Goal: Task Accomplishment & Management: Manage account settings

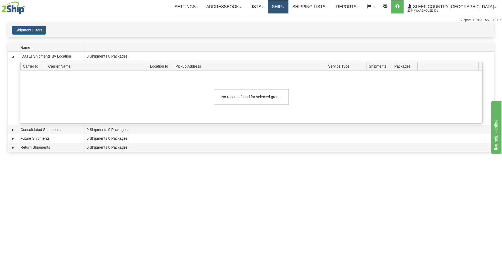
click at [288, 8] on link "Ship" at bounding box center [278, 6] width 20 height 13
click at [266, 19] on span "Ship Screen" at bounding box center [255, 18] width 20 height 4
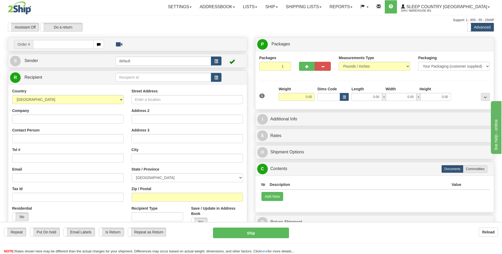
click at [122, 4] on div "Settings Shipping Preferences Fields Preferences New Addressbook Recipients" at bounding box center [293, 6] width 401 height 13
click at [76, 47] on input "text" at bounding box center [63, 44] width 60 height 9
type input "9000I103483"
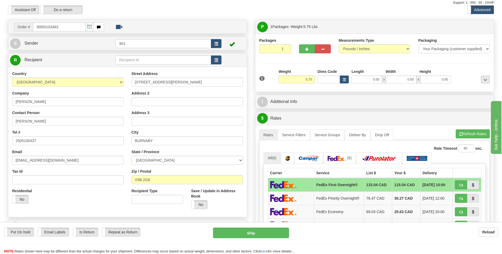
scroll to position [26, 0]
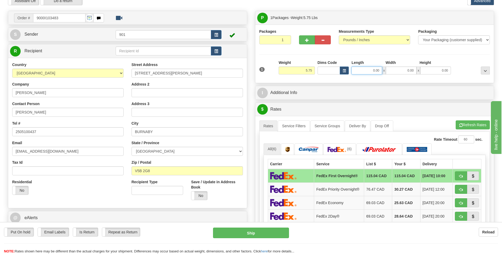
click at [379, 71] on input "0.00" at bounding box center [366, 71] width 31 height 8
type input "11.00"
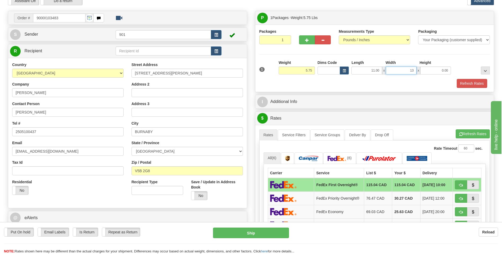
type input "13.00"
type input "3.00"
click at [475, 80] on button "Refresh Rates" at bounding box center [472, 83] width 30 height 9
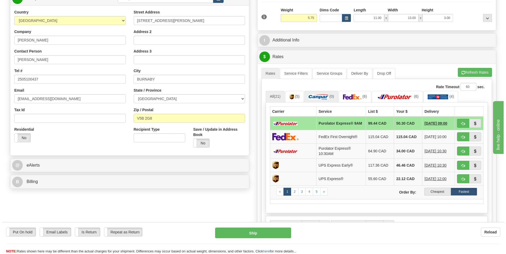
scroll to position [79, 0]
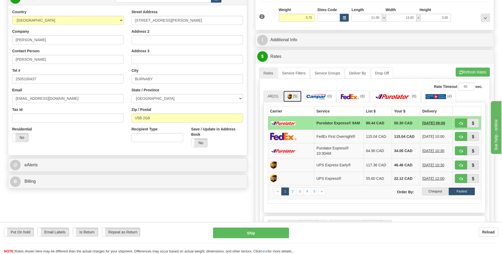
click at [297, 98] on span "(5)" at bounding box center [295, 96] width 4 height 4
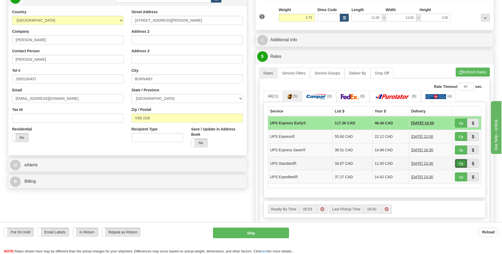
click at [458, 164] on button "button" at bounding box center [461, 163] width 12 height 9
type input "11"
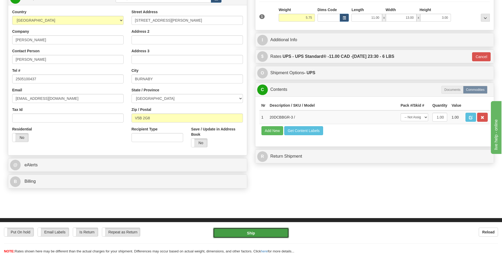
click at [278, 235] on button "Ship" at bounding box center [251, 233] width 76 height 11
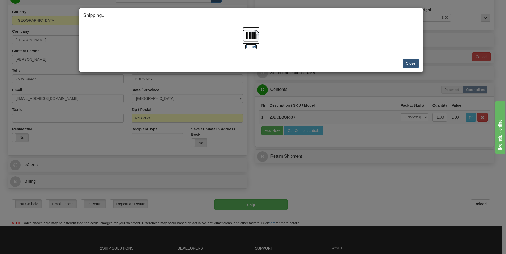
click at [256, 35] on img at bounding box center [251, 35] width 17 height 17
click at [414, 66] on button "Close" at bounding box center [410, 63] width 16 height 9
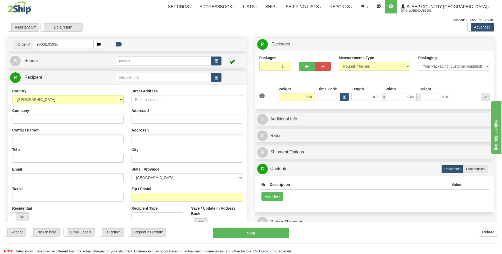
type input "9000I105996"
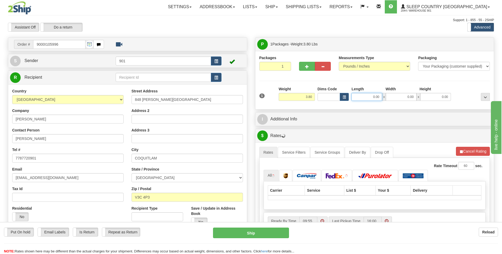
click at [378, 96] on input "0.00" at bounding box center [366, 97] width 31 height 8
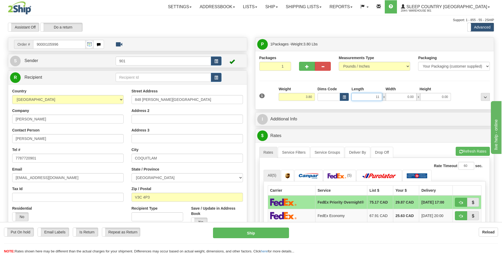
type input "11.00"
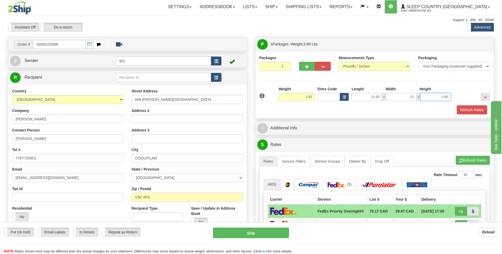
type input "13.00"
type input "3.00"
click at [467, 108] on button "Refresh Rates" at bounding box center [472, 110] width 30 height 9
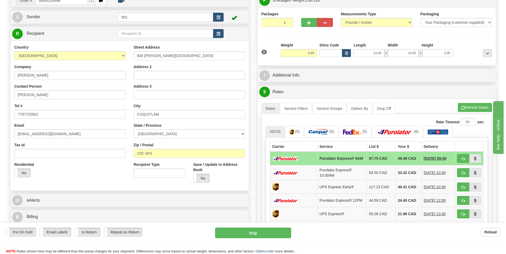
scroll to position [53, 0]
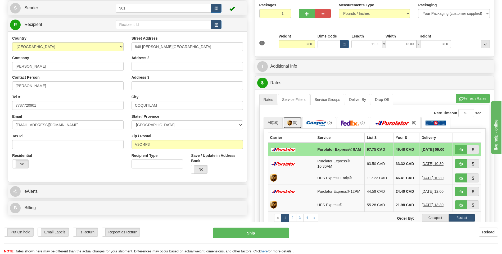
click at [294, 128] on link "(5)" at bounding box center [292, 122] width 19 height 11
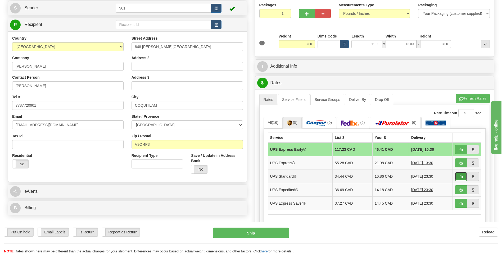
click at [461, 177] on span "button" at bounding box center [461, 176] width 4 height 3
type input "11"
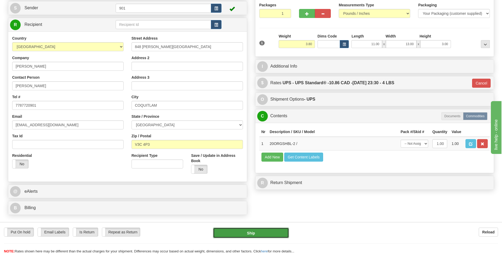
click at [255, 234] on button "Ship" at bounding box center [251, 233] width 76 height 11
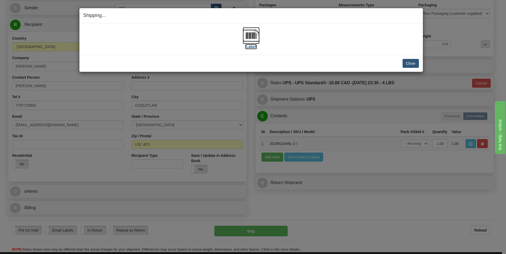
click at [245, 39] on img at bounding box center [251, 35] width 17 height 17
click at [408, 64] on button "Close" at bounding box center [410, 63] width 16 height 9
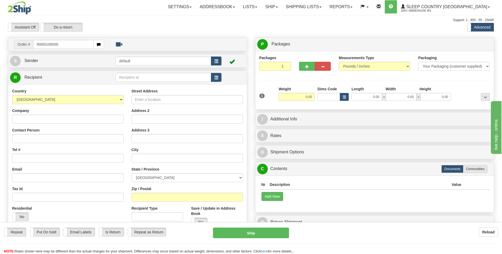
type input "9000I106000"
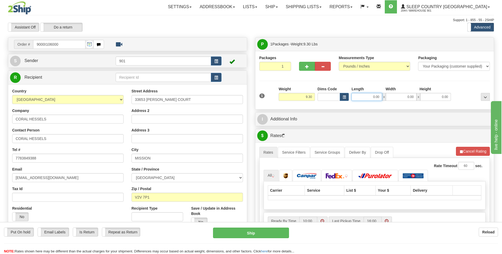
click at [381, 97] on input "0.00" at bounding box center [366, 97] width 31 height 8
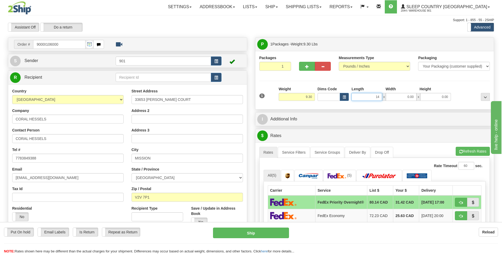
type input "14.00"
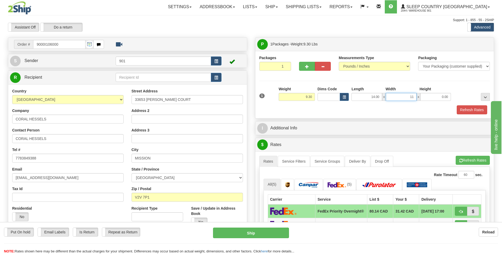
type input "11.00"
type input "6.00"
click at [462, 109] on button "Refresh Rates" at bounding box center [472, 110] width 30 height 9
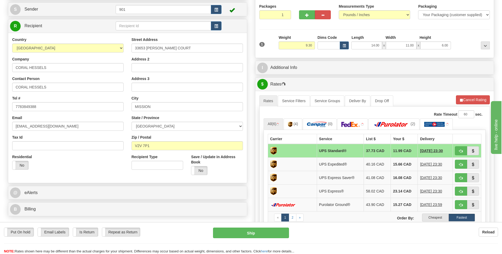
scroll to position [53, 0]
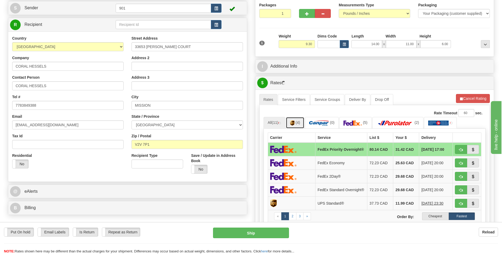
click at [302, 123] on link "(4)" at bounding box center [295, 122] width 19 height 11
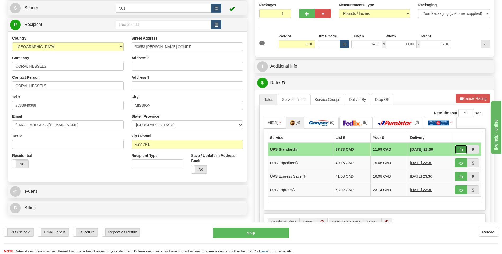
click at [462, 151] on span "button" at bounding box center [461, 149] width 4 height 3
click at [461, 147] on button "button" at bounding box center [461, 149] width 12 height 9
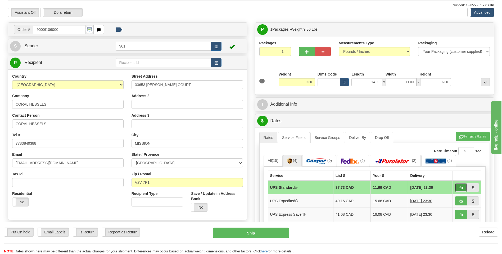
scroll to position [26, 0]
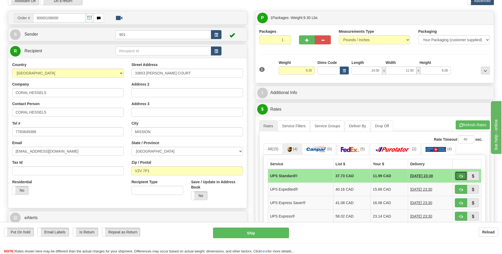
click at [456, 174] on button "button" at bounding box center [461, 176] width 12 height 9
type input "11"
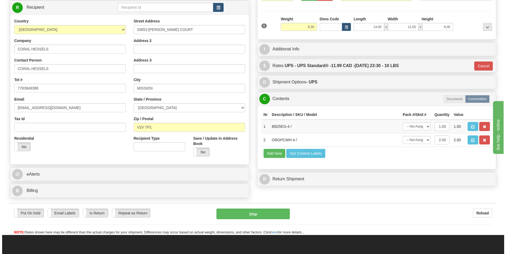
scroll to position [79, 0]
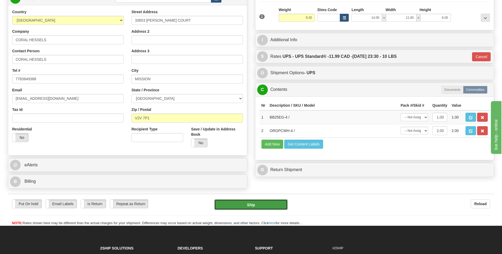
click at [270, 204] on button "Ship" at bounding box center [250, 205] width 73 height 11
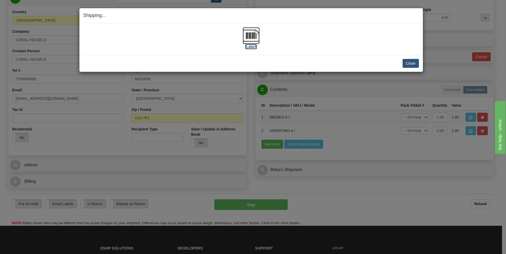
click at [249, 41] on img at bounding box center [251, 35] width 17 height 17
click at [416, 60] on button "Close" at bounding box center [410, 63] width 16 height 9
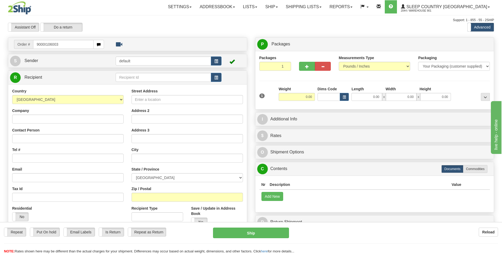
type input "9000I106003"
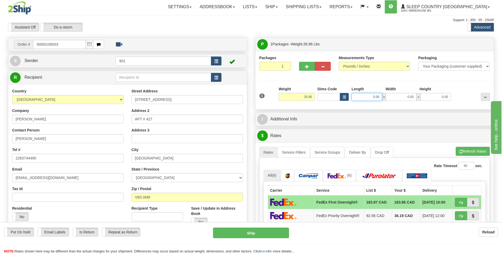
click at [382, 95] on input "0.00" at bounding box center [366, 97] width 31 height 8
type input "15.00"
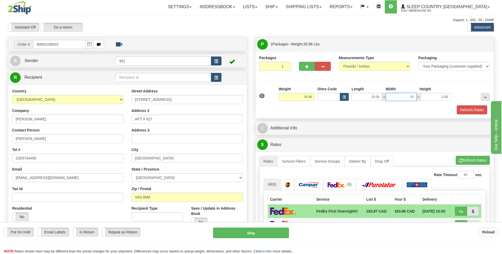
type input "15.00"
type input "42.00"
click at [469, 111] on button "Refresh Rates" at bounding box center [472, 110] width 30 height 9
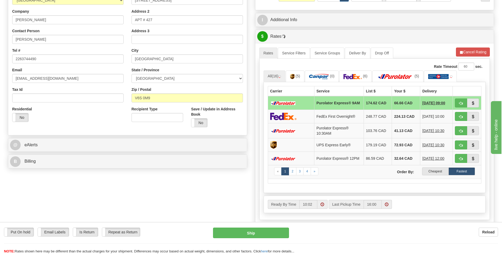
scroll to position [106, 0]
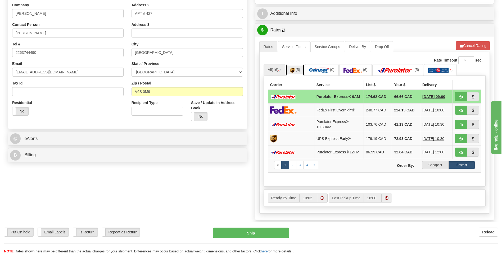
click at [298, 70] on span "(5)" at bounding box center [297, 70] width 4 height 4
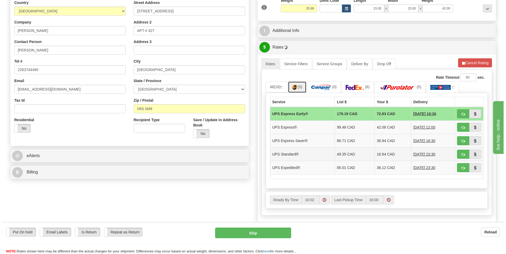
scroll to position [79, 0]
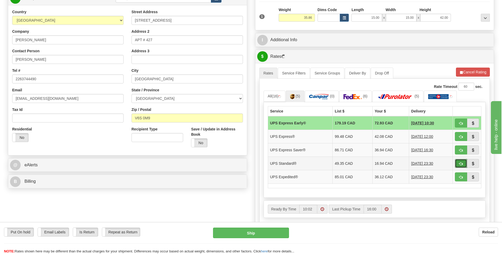
click at [457, 163] on button "button" at bounding box center [461, 163] width 12 height 9
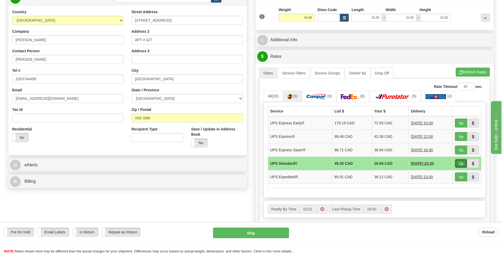
click at [462, 161] on button "button" at bounding box center [461, 163] width 12 height 9
type input "11"
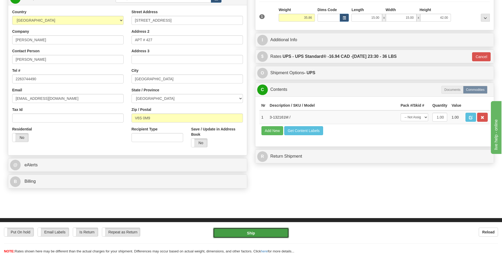
click at [274, 234] on button "Ship" at bounding box center [251, 233] width 76 height 11
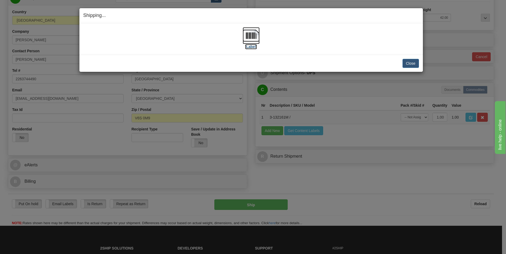
click at [256, 38] on img at bounding box center [251, 35] width 17 height 17
click at [410, 61] on button "Close" at bounding box center [410, 63] width 16 height 9
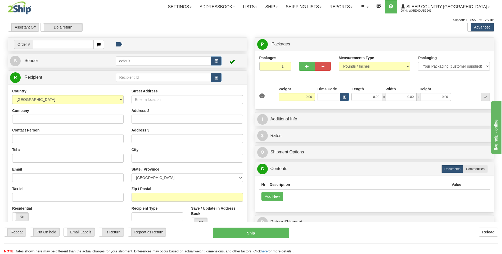
click at [84, 46] on input "text" at bounding box center [63, 44] width 60 height 9
type input "9000I106004"
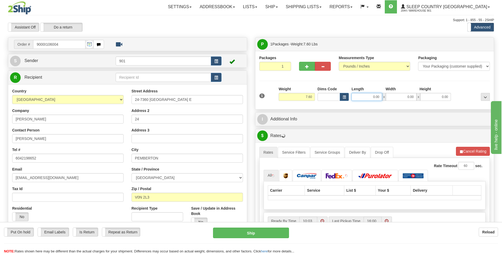
click at [379, 96] on input "0.00" at bounding box center [366, 97] width 31 height 8
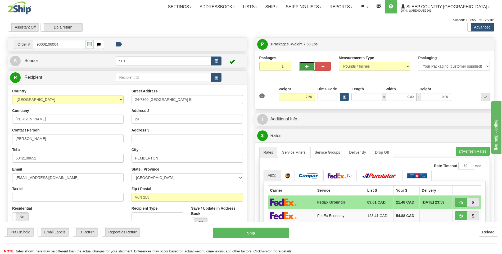
type input "0.00"
click at [307, 65] on span "button" at bounding box center [307, 66] width 4 height 3
type input "2"
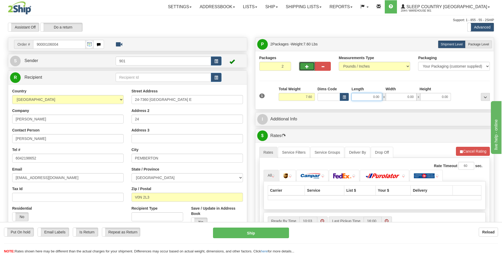
click at [382, 99] on input "0.00" at bounding box center [366, 97] width 31 height 8
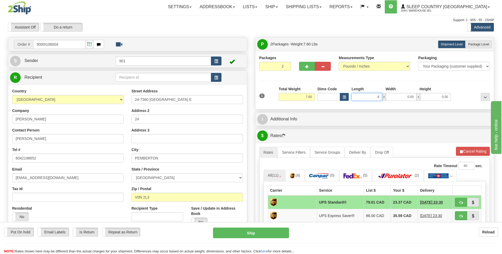
type input "8.00"
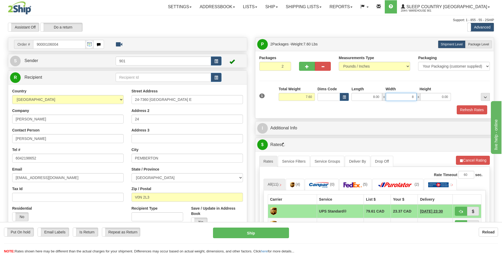
type input "8.00"
type input "16.00"
click at [462, 108] on button "Refresh Rates" at bounding box center [472, 110] width 30 height 9
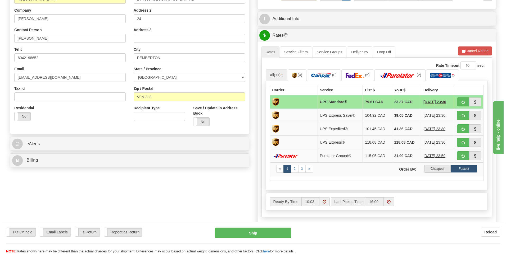
scroll to position [106, 0]
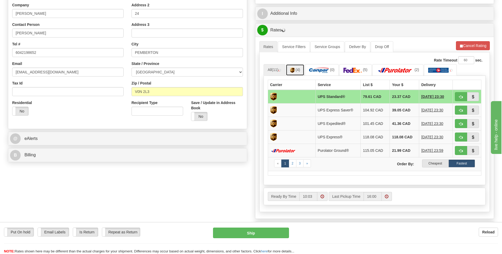
click at [298, 72] on span "(4)" at bounding box center [297, 70] width 4 height 4
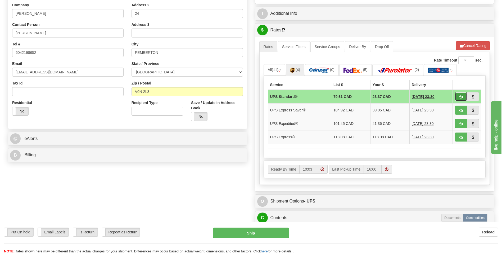
click at [456, 96] on button "button" at bounding box center [461, 96] width 12 height 9
type input "11"
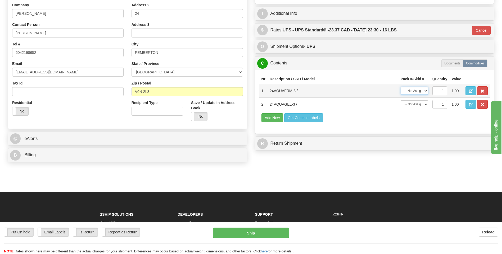
click at [423, 92] on select "-- Not Assigned -- Package 1 Package 2" at bounding box center [415, 91] width 28 height 8
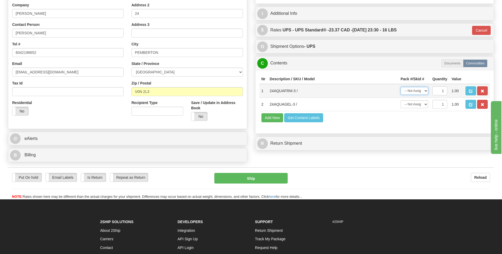
select select "0"
click at [401, 87] on select "-- Not Assigned -- Package 1 Package 2" at bounding box center [415, 91] width 28 height 8
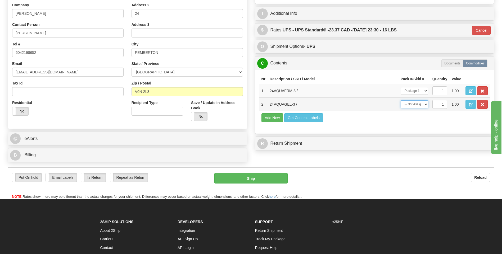
click at [426, 106] on select "-- Not Assigned -- Package 1 Package 2" at bounding box center [415, 105] width 28 height 8
select select "1"
click at [401, 101] on select "-- Not Assigned -- Package 1 Package 2" at bounding box center [415, 105] width 28 height 8
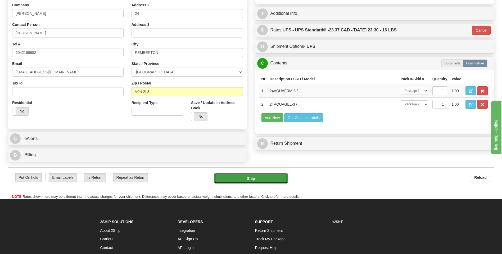
click at [271, 179] on button "Ship" at bounding box center [250, 178] width 73 height 11
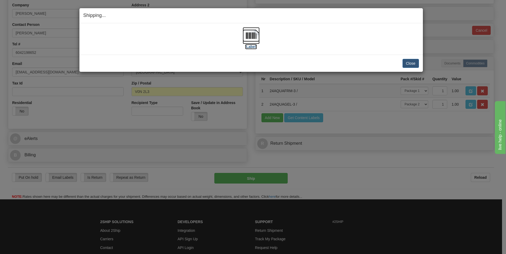
click at [249, 39] on img at bounding box center [251, 35] width 17 height 17
click at [405, 62] on button "Close" at bounding box center [410, 63] width 16 height 9
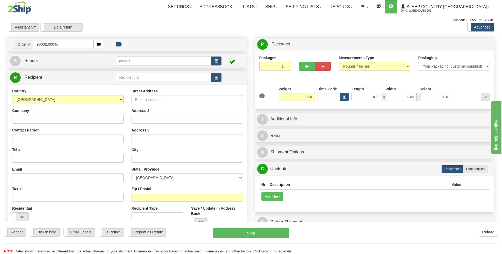
type input "9000I106046"
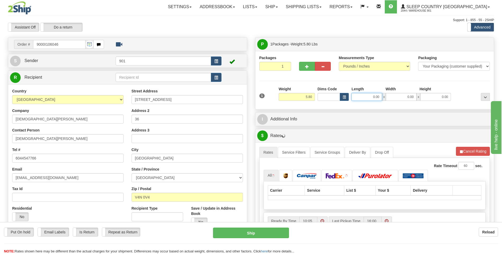
click at [379, 96] on input "0.00" at bounding box center [366, 97] width 31 height 8
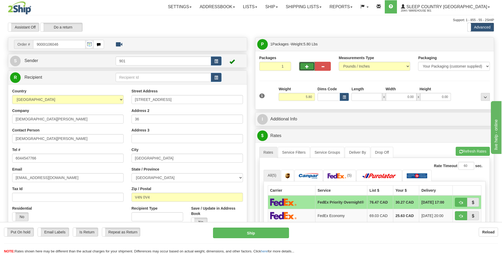
type input "0.00"
click at [303, 66] on button "button" at bounding box center [307, 66] width 16 height 9
type input "2"
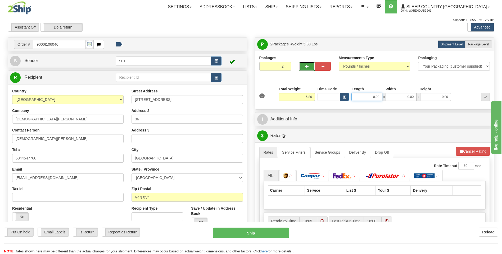
click at [379, 98] on input "0.00" at bounding box center [366, 97] width 31 height 8
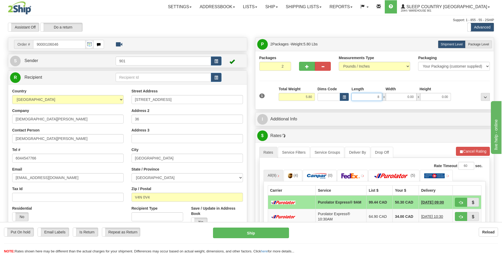
type input "8.00"
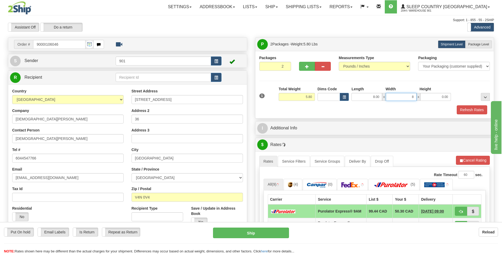
type input "8.00"
type input "16.00"
click at [478, 110] on button "Refresh Rates" at bounding box center [472, 110] width 30 height 9
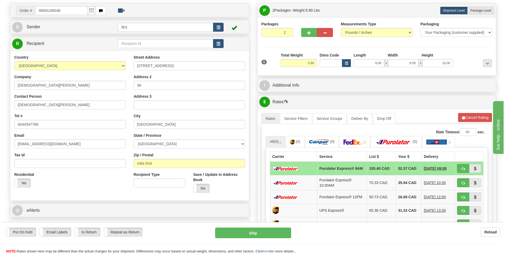
scroll to position [53, 0]
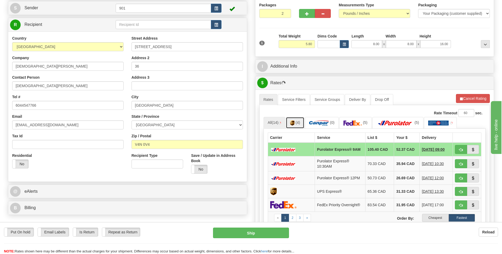
click at [300, 122] on span "(4)" at bounding box center [297, 123] width 4 height 4
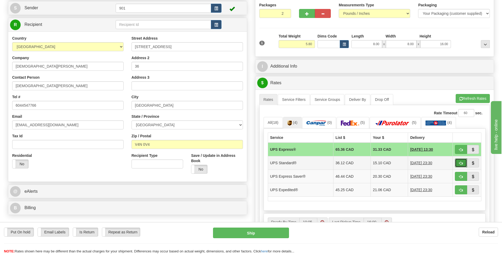
click at [460, 166] on button "button" at bounding box center [461, 163] width 12 height 9
type input "11"
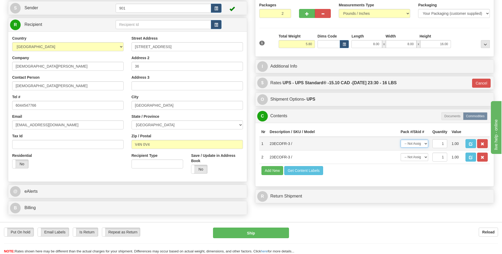
click at [426, 143] on select "-- Not Assigned -- Package 1 Package 2" at bounding box center [415, 144] width 28 height 8
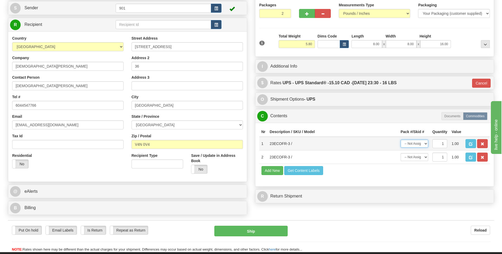
select select "0"
click at [401, 140] on select "-- Not Assigned -- Package 1 Package 2" at bounding box center [415, 144] width 28 height 8
click at [424, 157] on select "-- Not Assigned -- Package 1 Package 2" at bounding box center [415, 157] width 28 height 8
select select "1"
click at [401, 153] on select "-- Not Assigned -- Package 1 Package 2" at bounding box center [415, 157] width 28 height 8
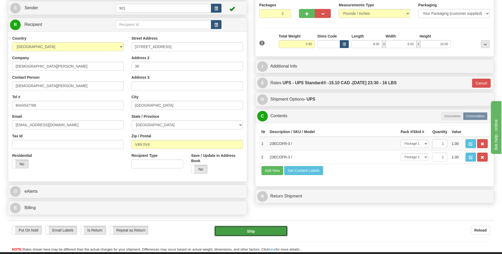
click at [272, 227] on button "Ship" at bounding box center [250, 231] width 73 height 11
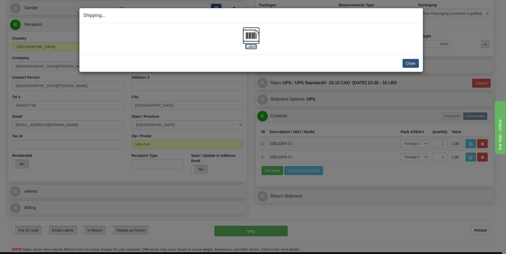
click at [250, 39] on img at bounding box center [251, 35] width 17 height 17
click at [406, 65] on button "Close" at bounding box center [410, 63] width 16 height 9
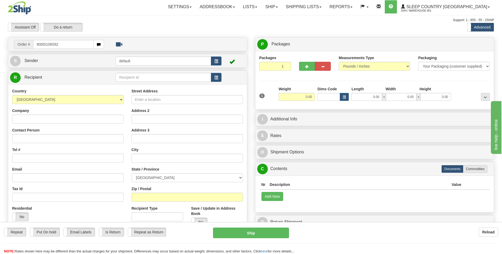
type input "9000I106592"
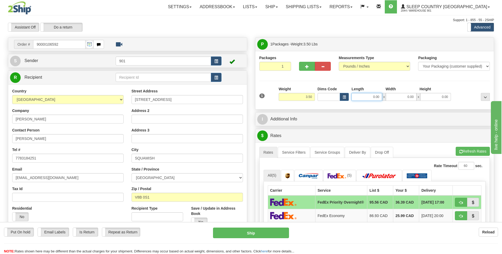
click at [379, 96] on input "0.00" at bounding box center [366, 97] width 31 height 8
type input "24.00"
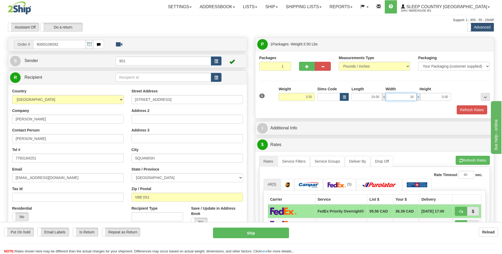
type input "16.00"
type input "4.00"
click at [462, 111] on button "Refresh Rates" at bounding box center [472, 110] width 30 height 9
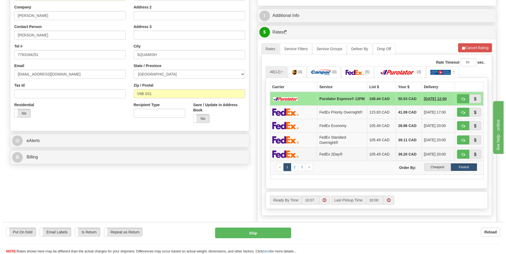
scroll to position [106, 0]
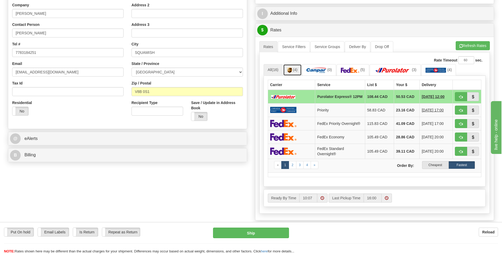
click at [297, 68] on span "(4)" at bounding box center [295, 70] width 4 height 4
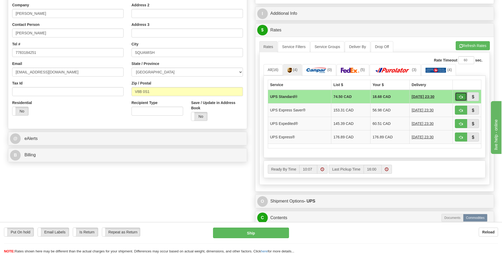
click at [462, 99] on button "button" at bounding box center [461, 96] width 12 height 9
type input "11"
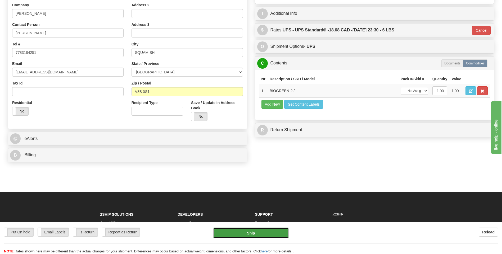
click at [255, 231] on button "Ship" at bounding box center [251, 233] width 76 height 11
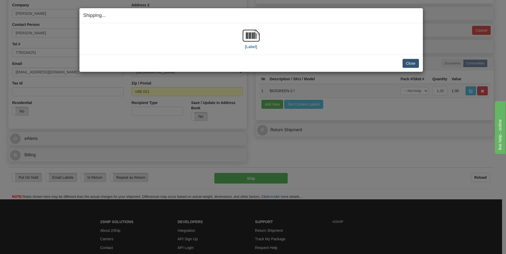
click at [262, 35] on div "[Label]" at bounding box center [250, 39] width 335 height 24
click at [253, 39] on img at bounding box center [251, 35] width 17 height 17
click at [410, 63] on button "Close" at bounding box center [410, 63] width 16 height 9
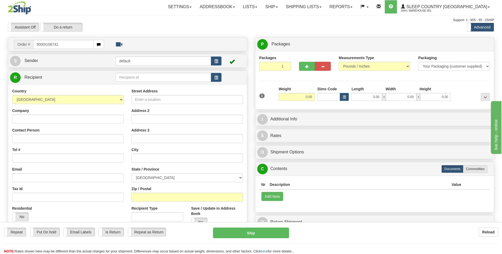
type input "9000I106741"
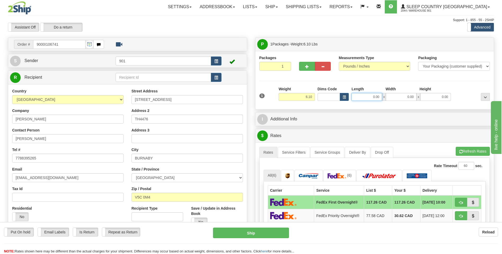
click at [379, 98] on input "0.00" at bounding box center [366, 97] width 31 height 8
type input "32.00"
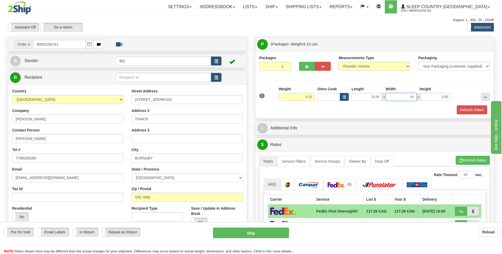
type input "16.00"
type input "6.00"
click at [462, 108] on button "Refresh Rates" at bounding box center [472, 110] width 30 height 9
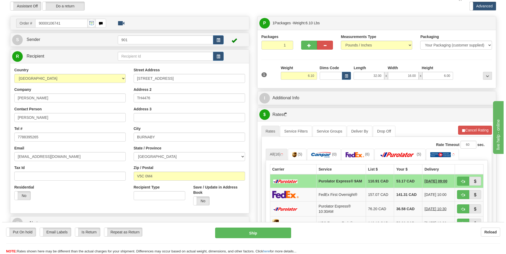
scroll to position [53, 0]
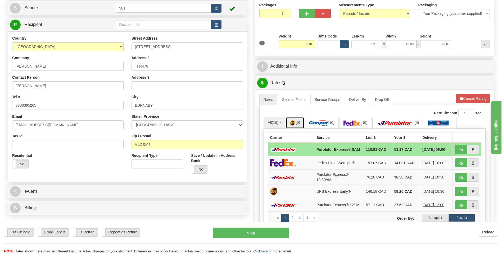
click at [299, 122] on span "(5)" at bounding box center [297, 123] width 4 height 4
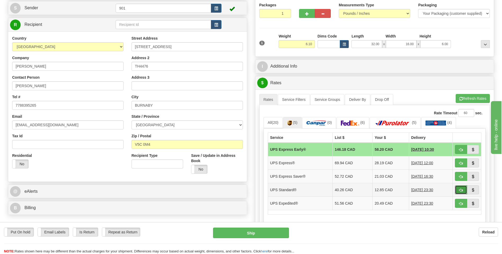
click at [462, 189] on span "button" at bounding box center [461, 190] width 4 height 3
type input "11"
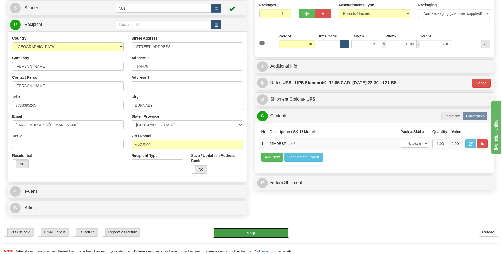
click at [260, 233] on button "Ship" at bounding box center [251, 233] width 76 height 11
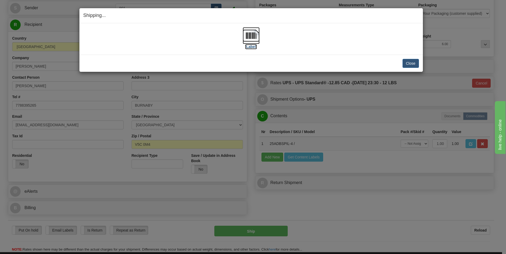
click at [255, 36] on img at bounding box center [251, 35] width 17 height 17
click at [415, 65] on button "Close" at bounding box center [410, 63] width 16 height 9
click at [410, 65] on button "Close" at bounding box center [410, 63] width 16 height 9
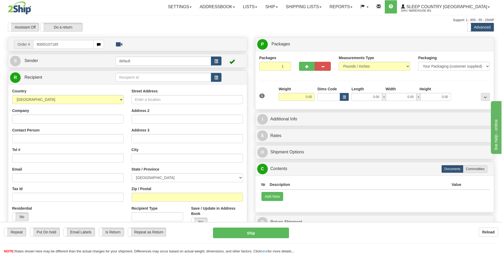
type input "9000I107185"
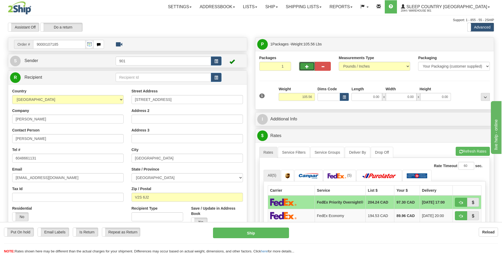
click at [306, 67] on span "button" at bounding box center [307, 66] width 4 height 3
type input "2"
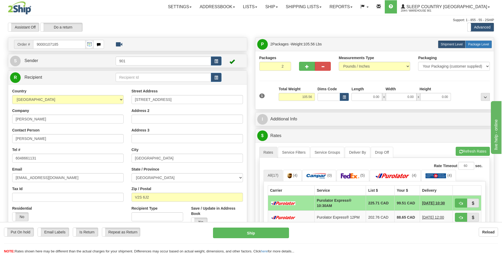
click at [468, 45] on span "Package Level" at bounding box center [478, 45] width 21 height 4
radio input "true"
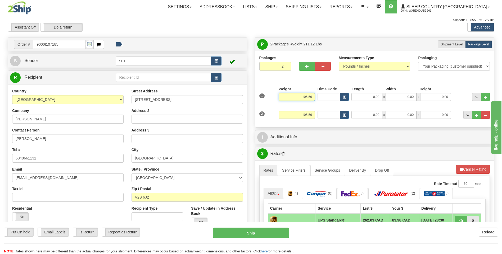
drag, startPoint x: 312, startPoint y: 98, endPoint x: 288, endPoint y: 98, distance: 24.1
click at [288, 98] on input "105.56" at bounding box center [297, 97] width 36 height 8
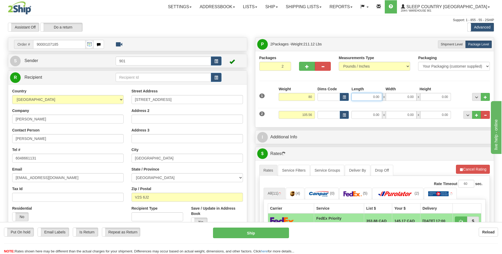
type input "80.00"
click at [379, 97] on input "0.00" at bounding box center [366, 97] width 31 height 8
type input "72.00"
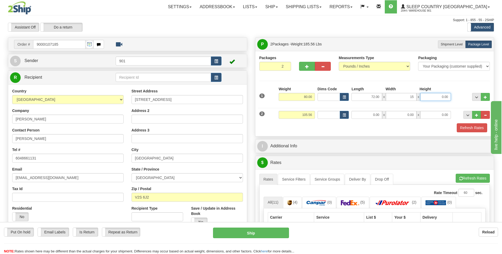
type input "15.00"
type input "10.00"
click at [455, 87] on div at bounding box center [471, 94] width 39 height 15
click at [312, 115] on input "105.56" at bounding box center [297, 115] width 36 height 8
type input "1"
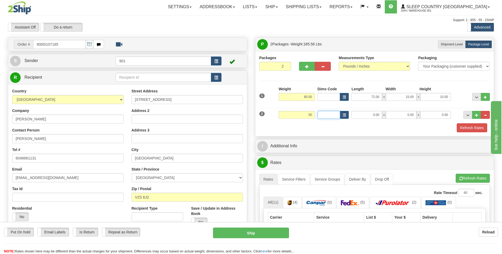
type input "50.00"
click at [379, 117] on input "0.00" at bounding box center [366, 115] width 31 height 8
type input "16.00"
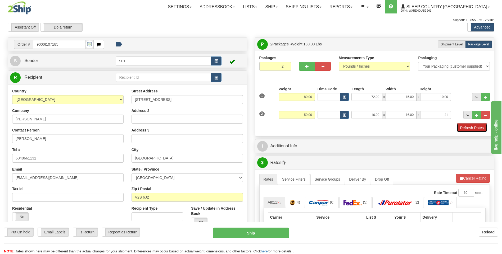
type input "41.00"
click at [470, 131] on button "Refresh Rates" at bounding box center [472, 128] width 30 height 9
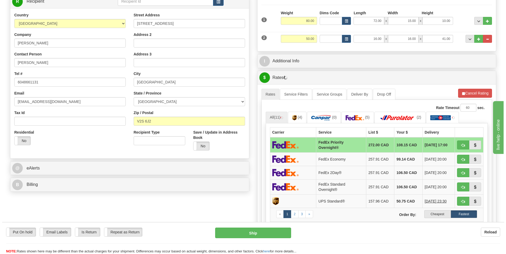
scroll to position [79, 0]
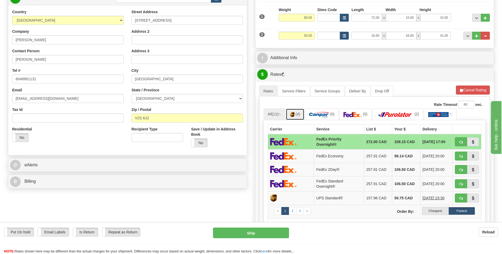
click at [294, 115] on img at bounding box center [292, 114] width 4 height 5
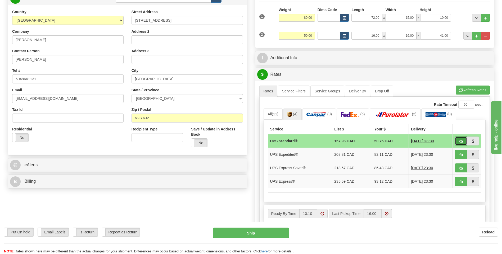
click at [458, 140] on button "button" at bounding box center [461, 141] width 12 height 9
type input "11"
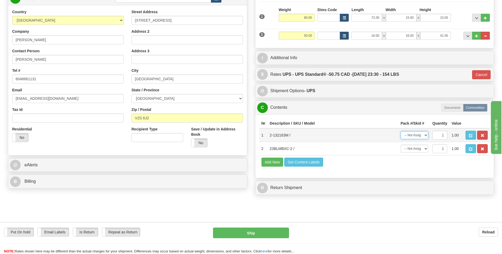
click at [426, 136] on select "-- Not Assigned -- Package 1 Package 2" at bounding box center [415, 135] width 28 height 8
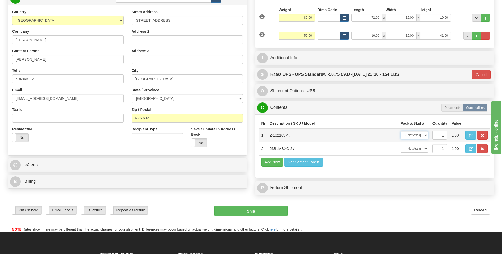
select select "0"
click at [401, 131] on select "-- Not Assigned -- Package 1 Package 2" at bounding box center [415, 135] width 28 height 8
click at [426, 149] on select "-- Not Assigned -- Package 1 Package 2" at bounding box center [415, 149] width 28 height 8
select select "1"
click at [401, 145] on select "-- Not Assigned -- Package 1 Package 2" at bounding box center [415, 149] width 28 height 8
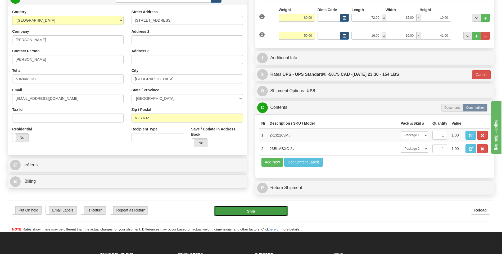
click at [270, 213] on button "Ship" at bounding box center [250, 211] width 73 height 11
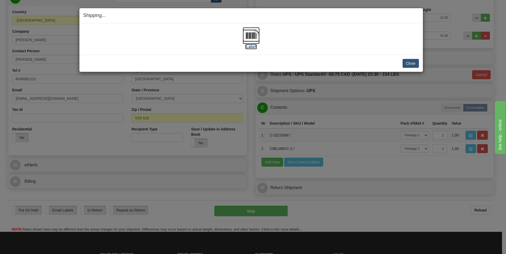
click at [253, 42] on img at bounding box center [251, 35] width 17 height 17
click at [410, 64] on button "Close" at bounding box center [410, 63] width 16 height 9
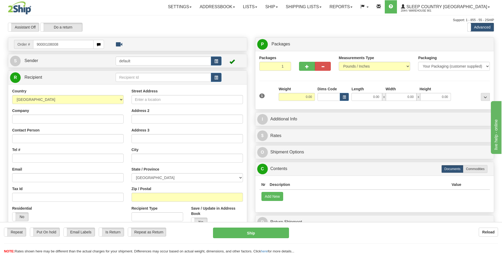
type input "9000I108008"
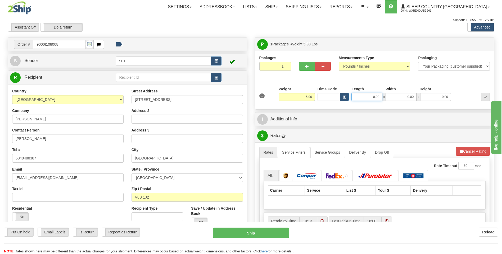
click at [379, 96] on input "0.00" at bounding box center [366, 97] width 31 height 8
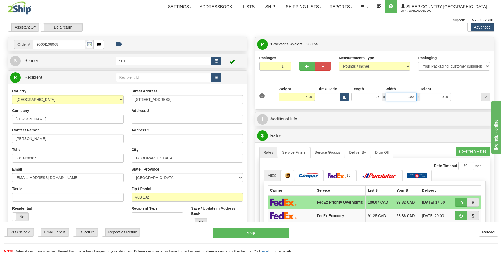
type input "25.00"
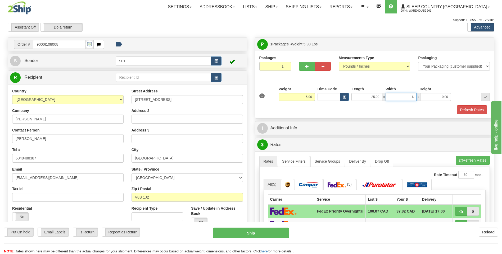
type input "16.00"
type input "6.00"
click at [463, 110] on button "Refresh Rates" at bounding box center [472, 110] width 30 height 9
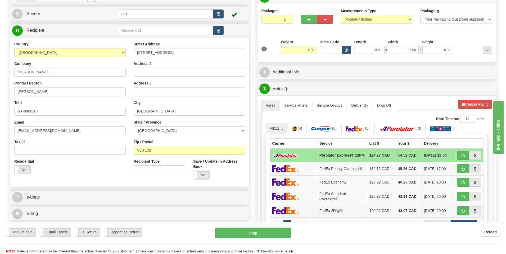
scroll to position [53, 0]
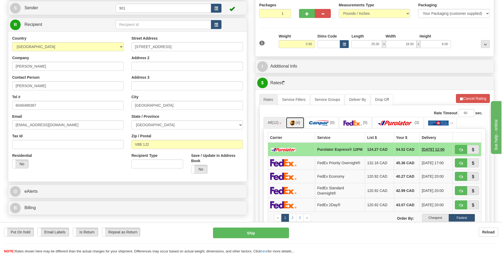
click at [300, 123] on span "(4)" at bounding box center [297, 123] width 4 height 4
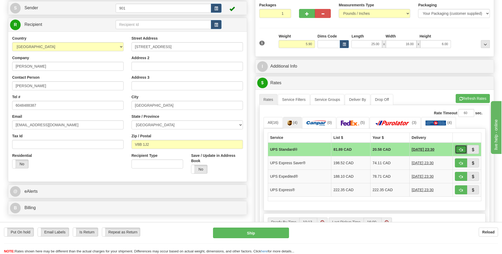
click at [465, 152] on button "button" at bounding box center [461, 149] width 12 height 9
type input "11"
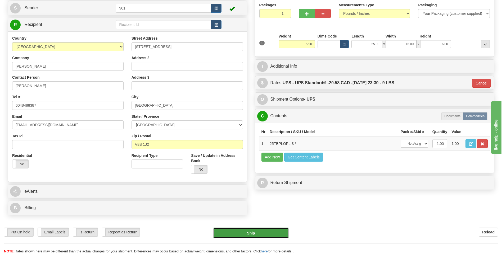
click at [261, 232] on button "Ship" at bounding box center [251, 233] width 76 height 11
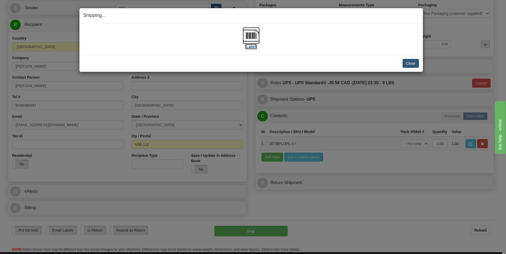
click at [253, 37] on img at bounding box center [251, 35] width 17 height 17
click at [404, 63] on button "Close" at bounding box center [410, 63] width 16 height 9
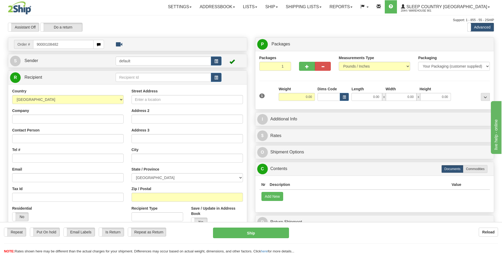
type input "9000I108482"
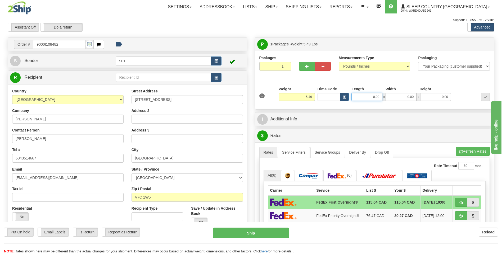
click at [379, 98] on input "0.00" at bounding box center [366, 97] width 31 height 8
type input "25.00"
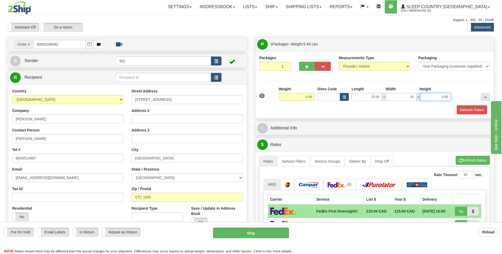
type input "16.00"
type input "6.00"
click at [468, 112] on button "Refresh Rates" at bounding box center [472, 110] width 30 height 9
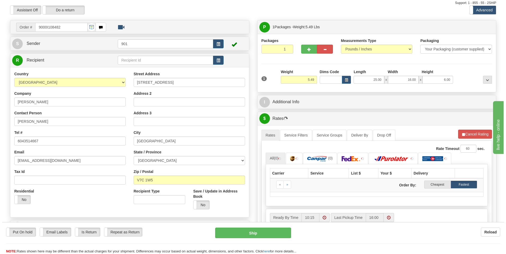
scroll to position [79, 0]
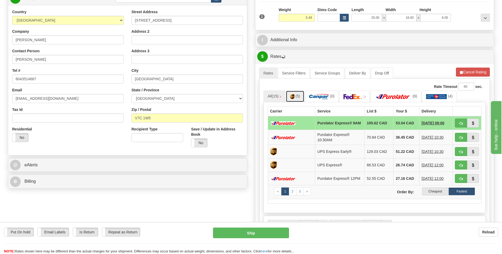
click at [300, 97] on span "(5)" at bounding box center [297, 96] width 4 height 4
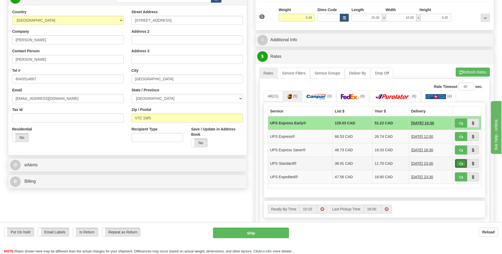
click at [461, 164] on span "button" at bounding box center [461, 163] width 4 height 3
type input "11"
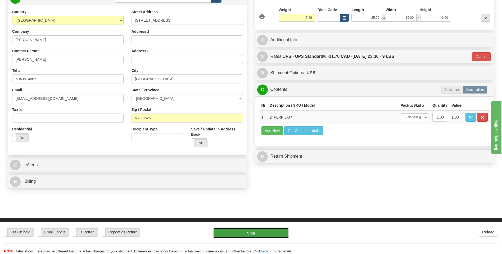
click at [254, 234] on button "Ship" at bounding box center [251, 233] width 76 height 11
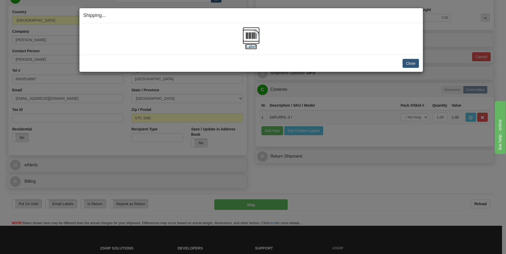
click at [257, 36] on img at bounding box center [251, 35] width 17 height 17
click at [411, 63] on button "Close" at bounding box center [410, 63] width 16 height 9
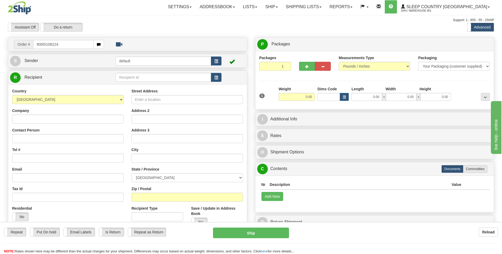
type input "9000I108224"
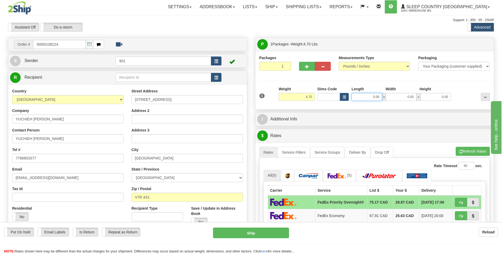
click at [381, 99] on input "0.00" at bounding box center [366, 97] width 31 height 8
type input "25.00"
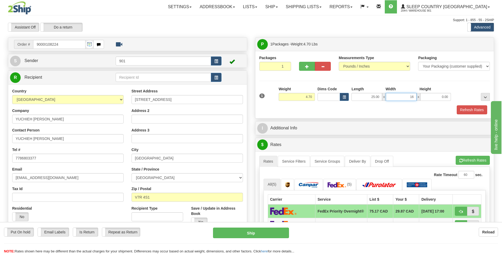
type input "16.00"
type input "6.00"
click at [460, 109] on button "Refresh Rates" at bounding box center [472, 110] width 30 height 9
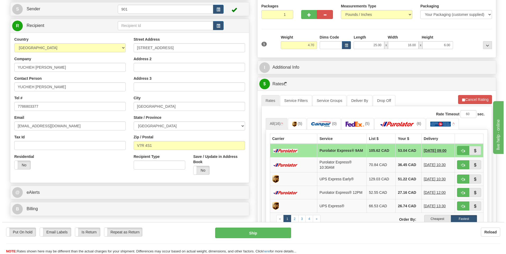
scroll to position [53, 0]
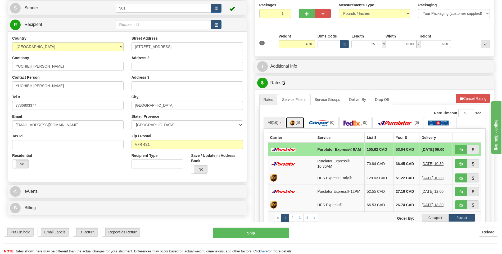
click at [299, 124] on span "(5)" at bounding box center [297, 123] width 4 height 4
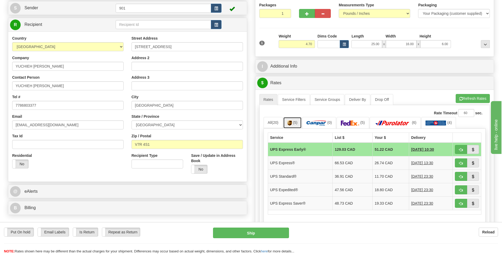
click at [301, 124] on link "(5)" at bounding box center [292, 122] width 19 height 11
click at [457, 178] on button "button" at bounding box center [461, 176] width 12 height 9
type input "11"
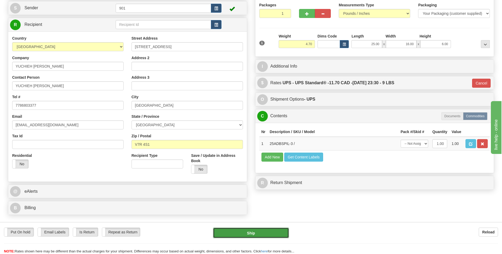
click at [275, 232] on button "Ship" at bounding box center [251, 233] width 76 height 11
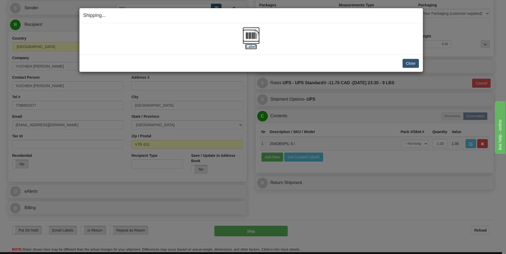
click at [254, 40] on img at bounding box center [251, 35] width 17 height 17
click at [410, 66] on button "Close" at bounding box center [410, 63] width 16 height 9
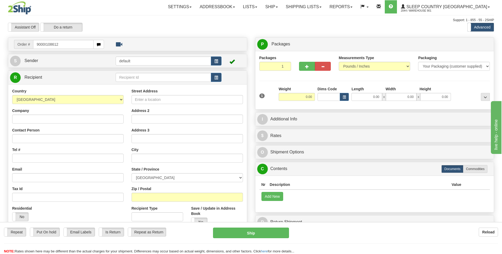
type input "9000I108612"
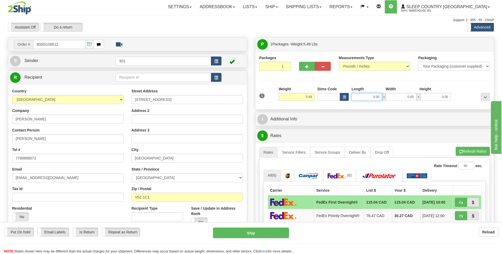
click at [379, 99] on input "0.00" at bounding box center [366, 97] width 31 height 8
type input "8.00"
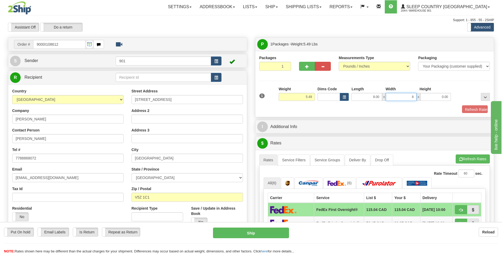
type input "8.00"
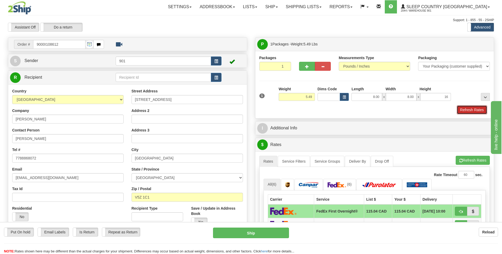
type input "16.00"
click at [481, 110] on button "Refresh Rates" at bounding box center [472, 110] width 30 height 9
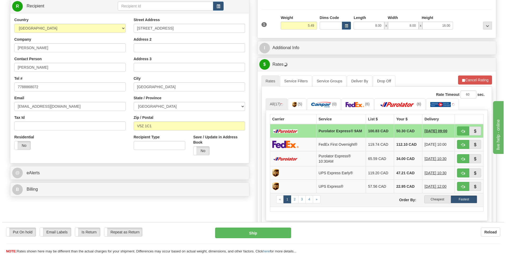
scroll to position [79, 0]
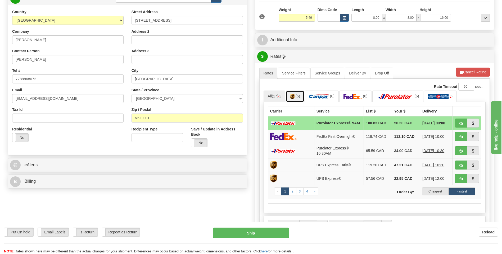
click at [298, 102] on link "(5)" at bounding box center [295, 96] width 19 height 11
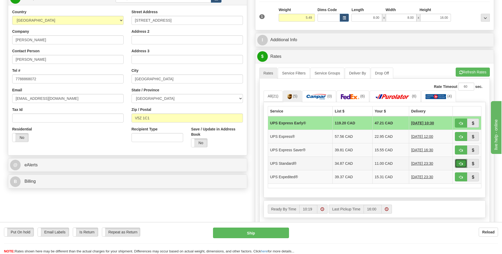
click at [463, 166] on button "button" at bounding box center [461, 163] width 12 height 9
type input "11"
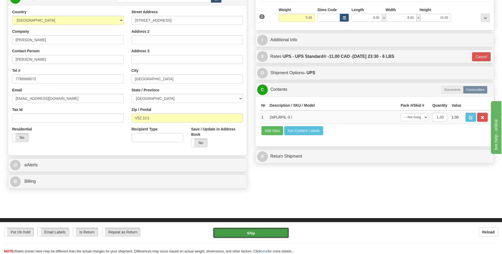
click at [260, 235] on button "Ship" at bounding box center [251, 233] width 76 height 11
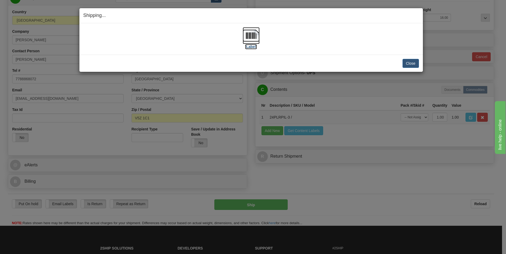
click at [255, 39] on img at bounding box center [251, 35] width 17 height 17
click at [412, 63] on button "Close" at bounding box center [410, 63] width 16 height 9
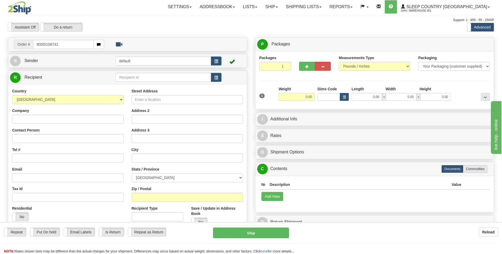
type input "9000I108741"
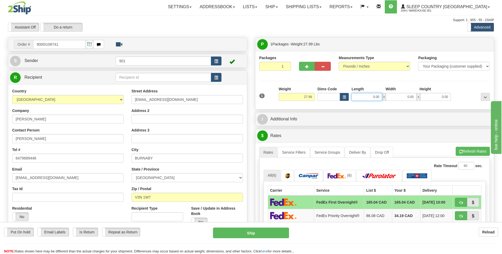
click at [380, 97] on input "0.00" at bounding box center [366, 97] width 31 height 8
type input "15.00"
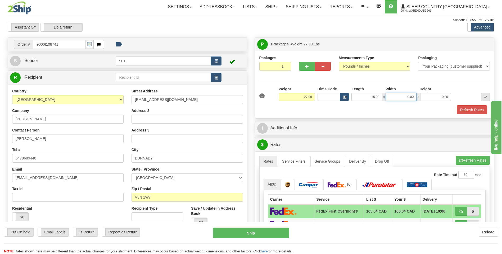
click at [416, 96] on input "0.00" at bounding box center [401, 97] width 31 height 8
type input "15.00"
type input "41.00"
click at [467, 110] on button "Refresh Rates" at bounding box center [472, 110] width 30 height 9
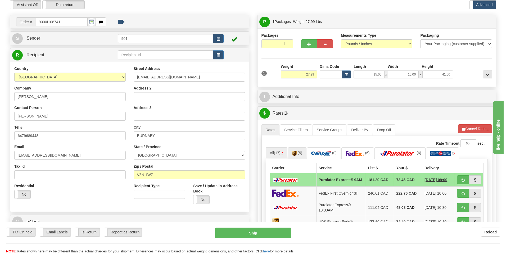
scroll to position [53, 0]
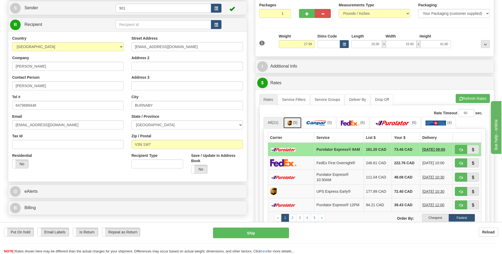
click at [299, 122] on link "(5)" at bounding box center [292, 122] width 19 height 11
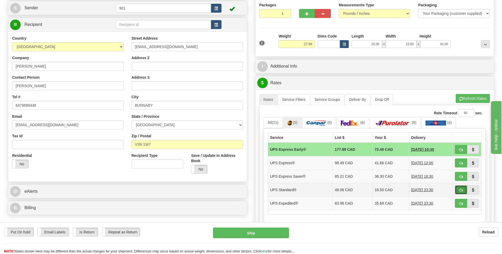
click at [460, 190] on span "button" at bounding box center [461, 190] width 4 height 3
type input "11"
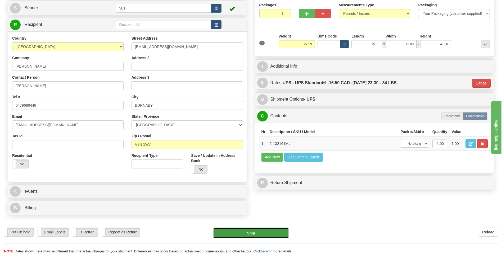
click at [253, 229] on button "Ship" at bounding box center [251, 233] width 76 height 11
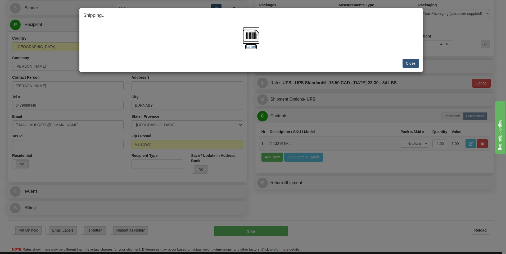
click at [255, 42] on img at bounding box center [251, 35] width 17 height 17
click at [415, 65] on button "Close" at bounding box center [410, 63] width 16 height 9
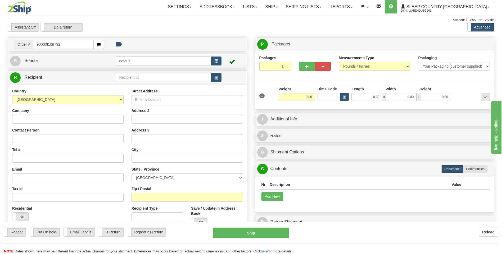
type input "90000I108792"
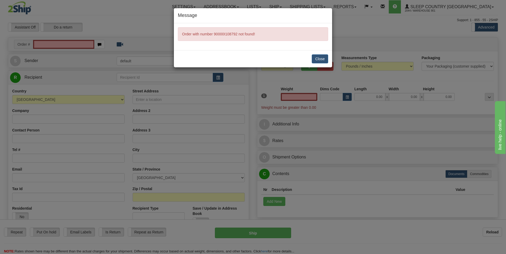
type input "0.00"
click at [320, 59] on button "Close" at bounding box center [320, 58] width 16 height 9
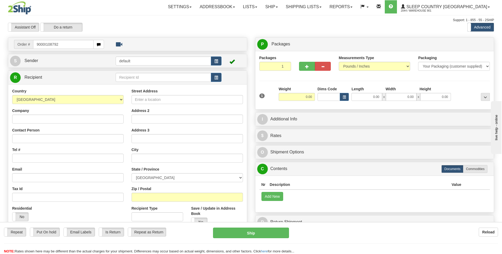
type input "9000I108792"
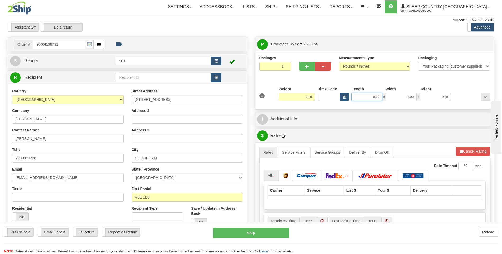
click at [379, 96] on input "0.00" at bounding box center [366, 97] width 31 height 8
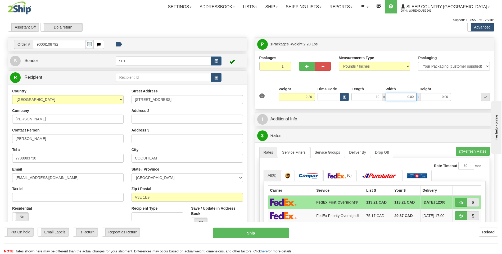
type input "10.00"
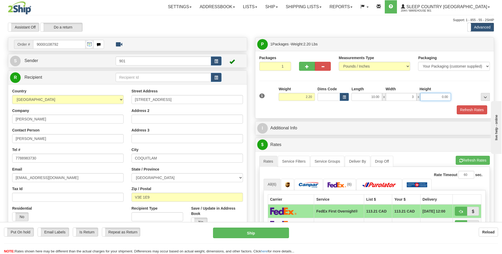
type input "3.00"
type input "7.00"
drag, startPoint x: 469, startPoint y: 107, endPoint x: 470, endPoint y: 105, distance: 2.7
click at [469, 107] on button "Refresh Rates" at bounding box center [472, 110] width 30 height 9
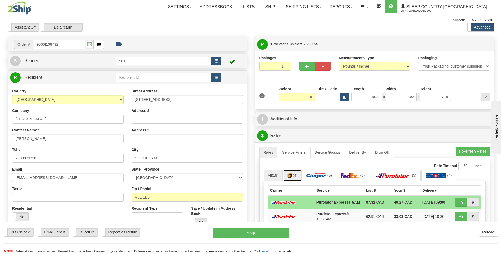
click at [297, 176] on span "(4)" at bounding box center [295, 176] width 4 height 4
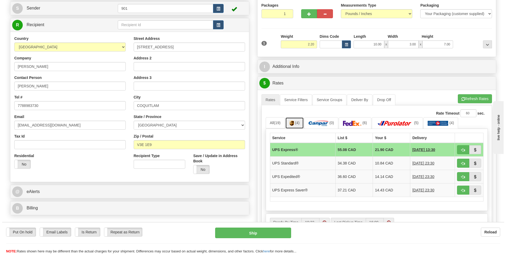
scroll to position [53, 0]
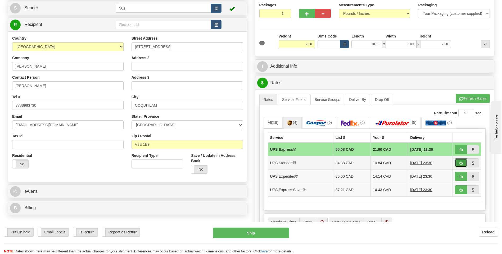
click at [463, 165] on button "button" at bounding box center [461, 163] width 12 height 9
type input "11"
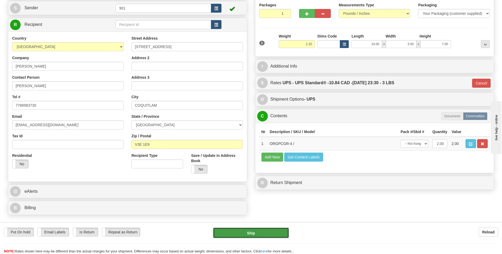
click at [251, 234] on button "Ship" at bounding box center [251, 233] width 76 height 11
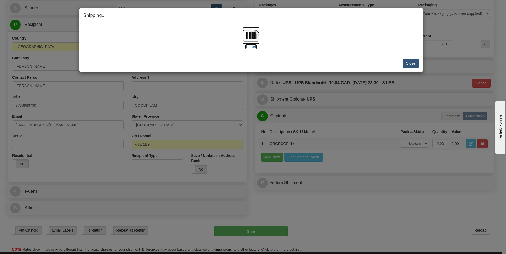
click at [256, 37] on img at bounding box center [251, 35] width 17 height 17
click at [412, 66] on button "Close" at bounding box center [410, 63] width 16 height 9
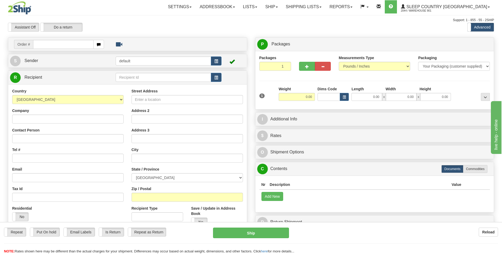
click at [82, 48] on input "text" at bounding box center [63, 44] width 60 height 9
type input "9000I110107"
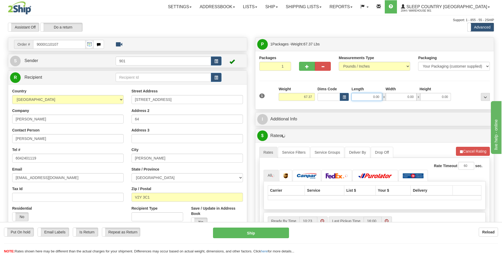
click at [381, 98] on input "0.00" at bounding box center [366, 97] width 31 height 8
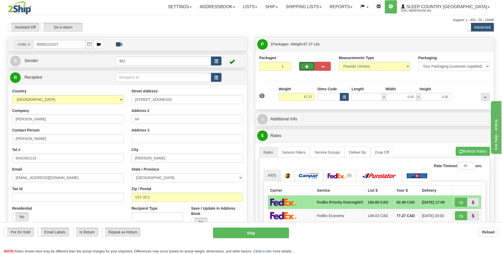
type input "0.00"
click at [307, 66] on span "button" at bounding box center [307, 66] width 4 height 3
type input "2"
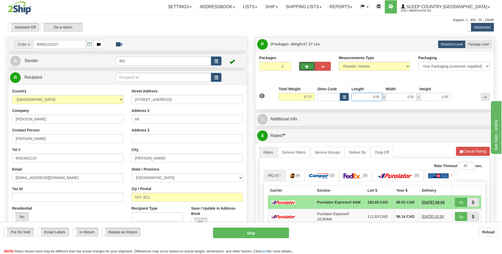
click at [380, 96] on input "0.00" at bounding box center [366, 97] width 31 height 8
type input "0.00"
click at [477, 41] on label "Package Level Pack.." at bounding box center [478, 44] width 27 height 8
radio input "true"
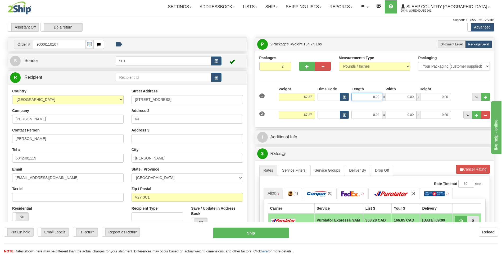
click at [379, 98] on input "0.00" at bounding box center [366, 97] width 31 height 8
type input "18.00"
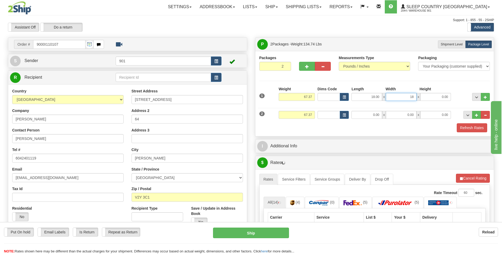
type input "18.00"
type input "42.00"
click at [312, 115] on input "67.37" at bounding box center [297, 115] width 36 height 8
type input "6"
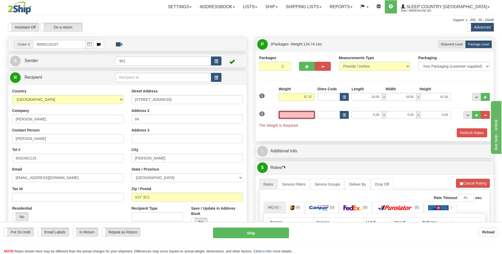
type input "5"
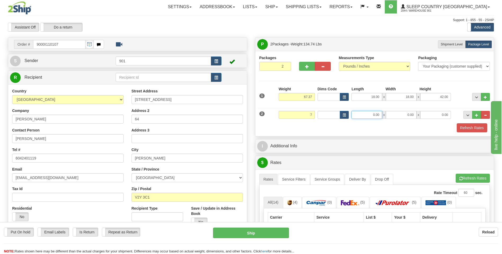
click at [380, 116] on input "0.00" at bounding box center [366, 115] width 31 height 8
type input "7.00"
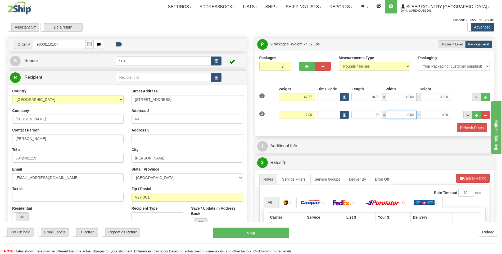
type input "13.00"
type input "11.00"
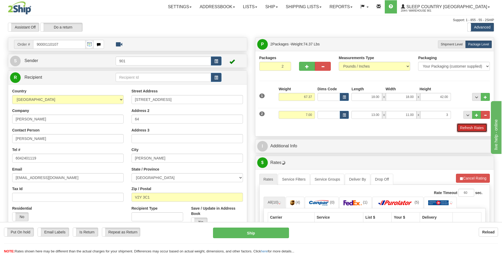
type input "3.00"
click at [463, 126] on button "Refresh Rates" at bounding box center [472, 128] width 30 height 9
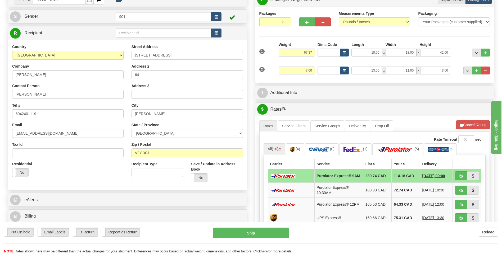
scroll to position [53, 0]
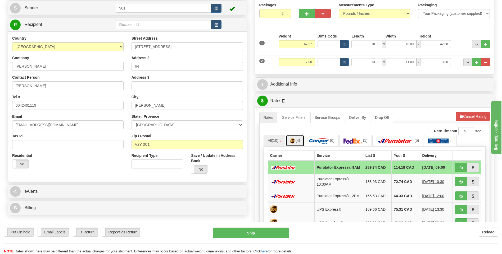
click at [294, 139] on img at bounding box center [292, 141] width 4 height 5
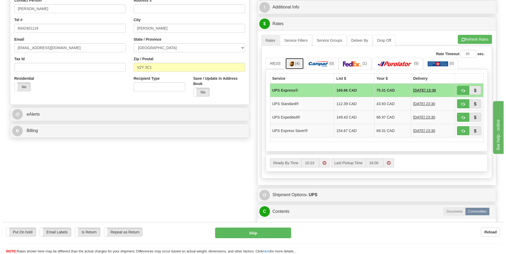
scroll to position [132, 0]
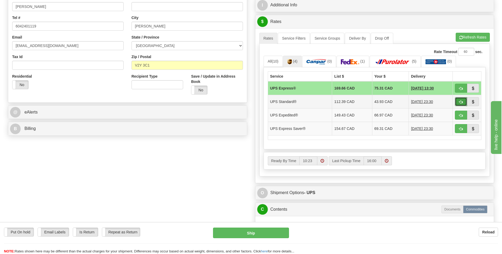
click at [463, 101] on button "button" at bounding box center [461, 101] width 12 height 9
type input "11"
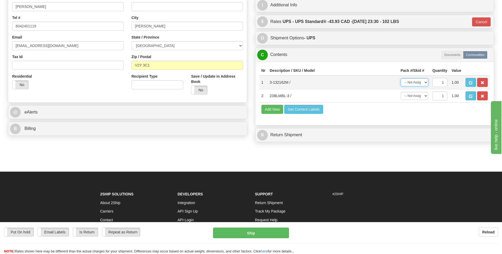
click at [423, 81] on select "-- Not Assigned -- Package 1 Package 2" at bounding box center [415, 83] width 28 height 8
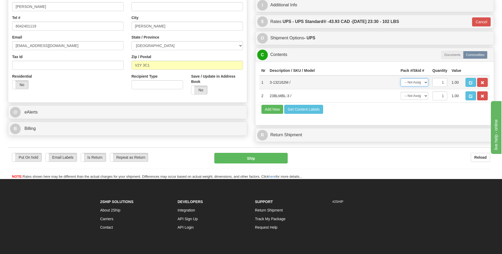
select select "0"
click at [401, 79] on select "-- Not Assigned -- Package 1 Package 2" at bounding box center [415, 83] width 28 height 8
click at [421, 97] on select "-- Not Assigned -- Package 1 Package 2" at bounding box center [415, 96] width 28 height 8
select select "1"
click at [401, 92] on select "-- Not Assigned -- Package 1 Package 2" at bounding box center [415, 96] width 28 height 8
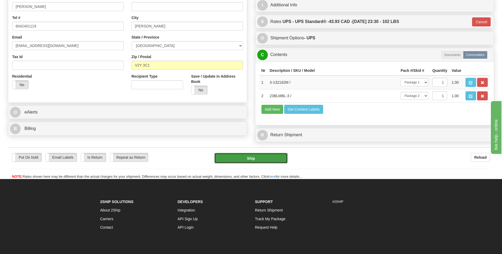
click at [245, 154] on button "Ship" at bounding box center [250, 158] width 73 height 11
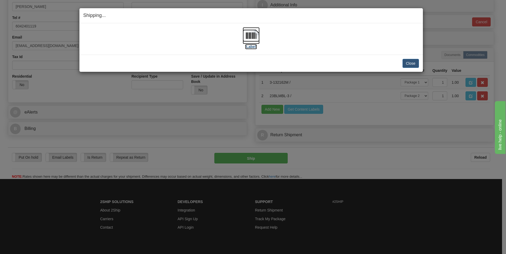
click at [253, 41] on img at bounding box center [251, 35] width 17 height 17
click at [407, 63] on button "Close" at bounding box center [410, 63] width 16 height 9
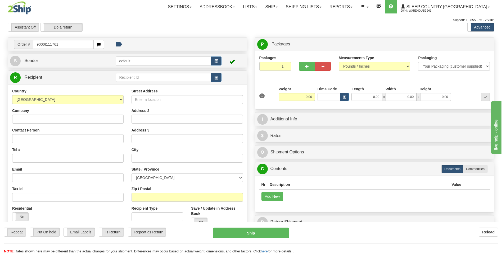
type input "9000I111761"
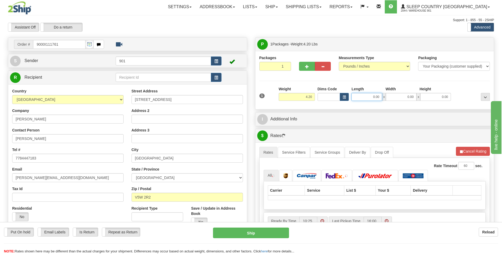
click at [379, 98] on input "0.00" at bounding box center [366, 97] width 31 height 8
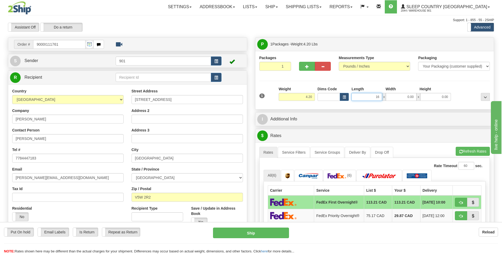
type input "16.00"
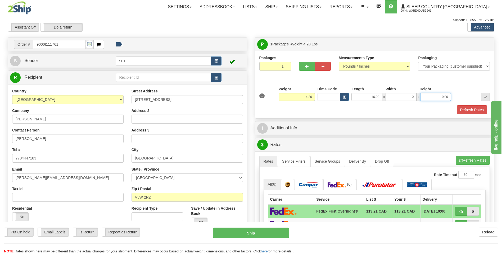
type input "10.00"
type input "18.00"
click at [462, 109] on button "Refresh Rates" at bounding box center [472, 110] width 30 height 9
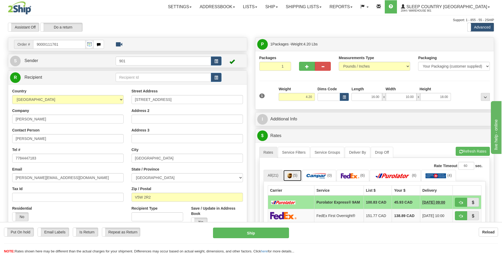
click at [292, 175] on img at bounding box center [289, 176] width 4 height 5
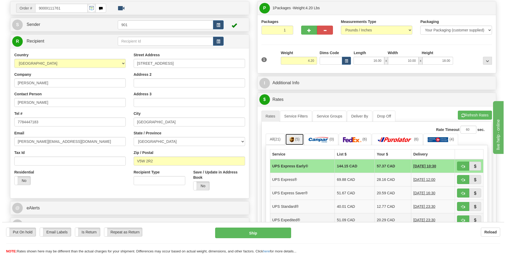
scroll to position [53, 0]
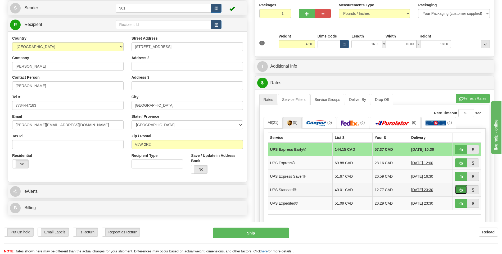
click at [457, 191] on button "button" at bounding box center [461, 190] width 12 height 9
type input "11"
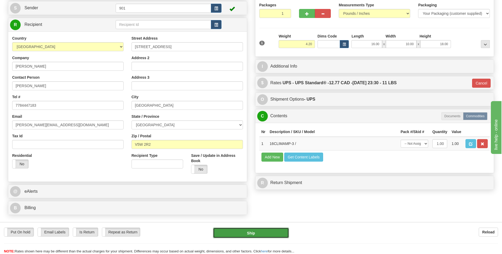
click at [251, 237] on button "Ship" at bounding box center [251, 233] width 76 height 11
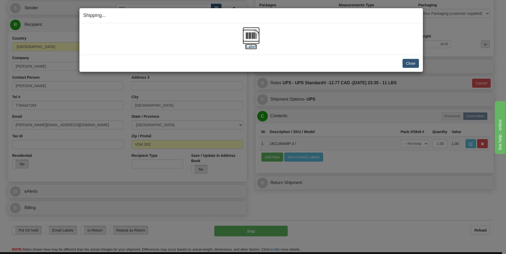
click at [250, 37] on img at bounding box center [251, 35] width 17 height 17
click at [410, 62] on button "Close" at bounding box center [410, 63] width 16 height 9
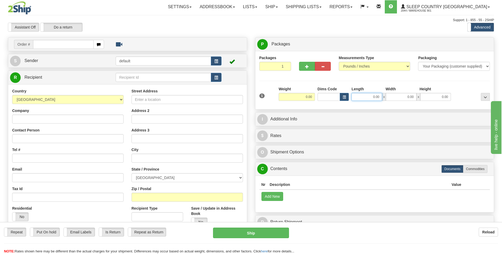
click at [381, 97] on input "0.00" at bounding box center [366, 97] width 31 height 8
type input "0.00"
click at [85, 48] on input "text" at bounding box center [63, 44] width 60 height 9
type input "9000I111847"
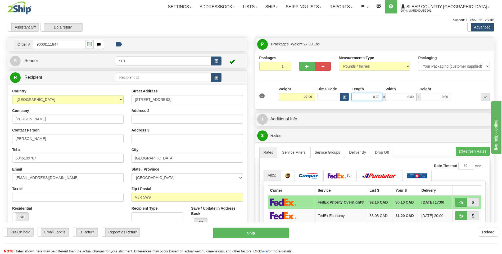
click at [379, 98] on input "0.00" at bounding box center [366, 97] width 31 height 8
type input "15.00"
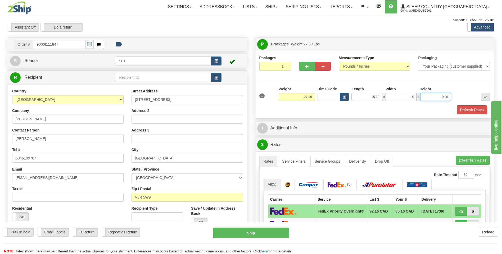
type input "15.00"
type input "41.00"
click at [471, 109] on button "Refresh Rates" at bounding box center [472, 110] width 30 height 9
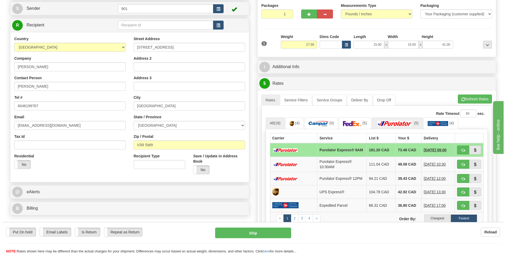
scroll to position [53, 0]
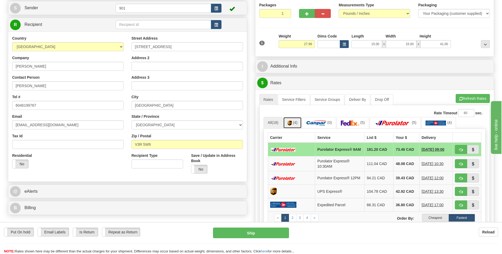
click at [295, 125] on link "(4)" at bounding box center [292, 122] width 19 height 11
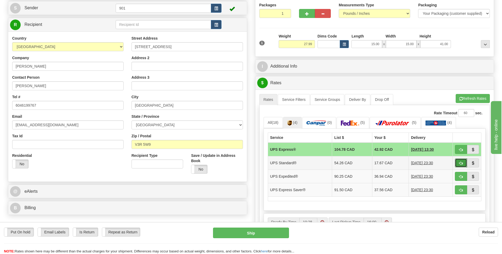
click at [463, 165] on button "button" at bounding box center [461, 163] width 12 height 9
type input "11"
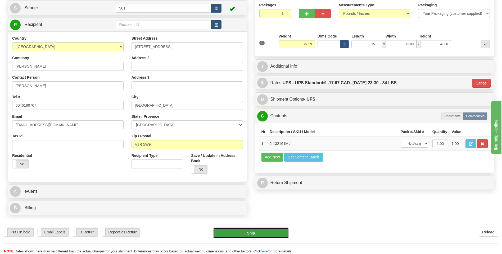
click at [258, 230] on button "Ship" at bounding box center [251, 233] width 76 height 11
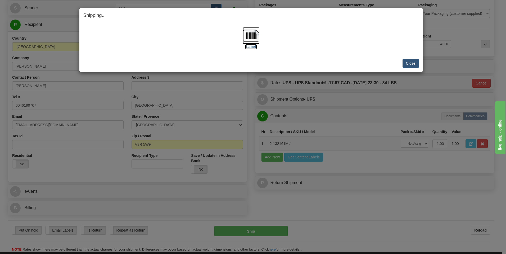
click at [254, 37] on img at bounding box center [251, 35] width 17 height 17
click at [411, 60] on button "Close" at bounding box center [410, 63] width 16 height 9
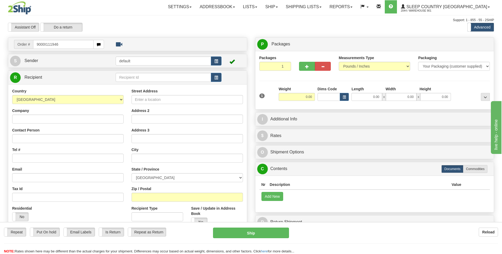
type input "9000I111946"
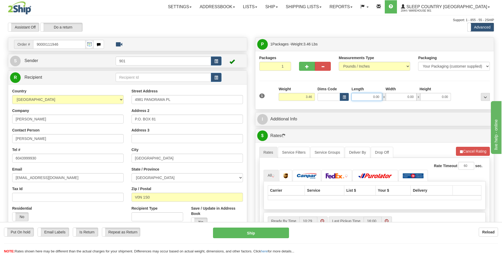
click at [382, 100] on input "0.00" at bounding box center [366, 97] width 31 height 8
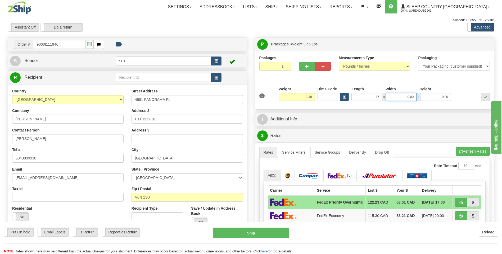
type input "15.00"
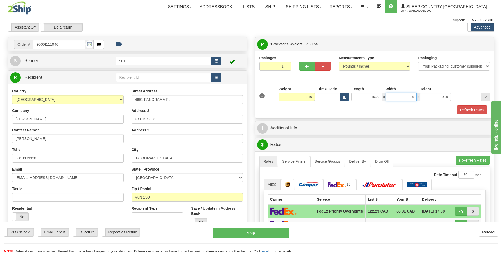
type input "8.00"
type input "6.00"
click at [461, 110] on button "Refresh Rates" at bounding box center [472, 110] width 30 height 9
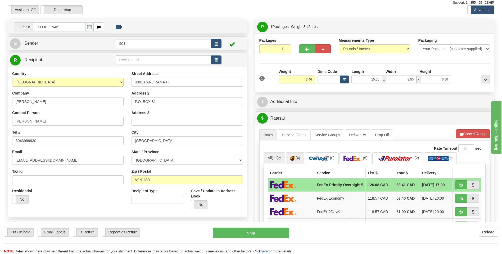
scroll to position [26, 0]
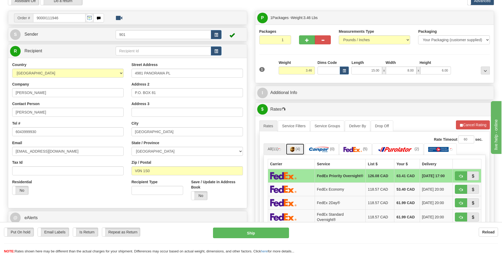
click at [295, 152] on link "(4)" at bounding box center [295, 149] width 19 height 11
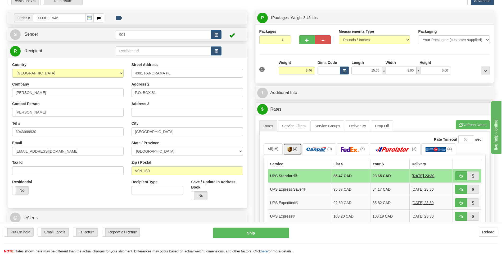
click at [295, 147] on span "(4)" at bounding box center [295, 149] width 4 height 4
click at [295, 151] on span "(4)" at bounding box center [295, 149] width 4 height 4
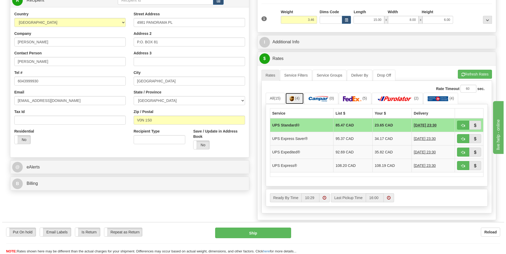
scroll to position [79, 0]
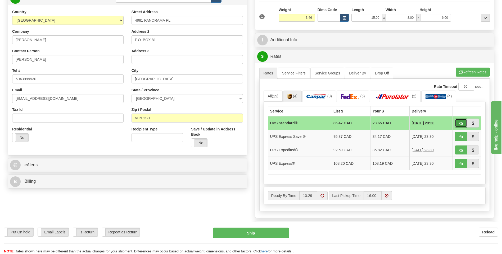
click at [460, 122] on span "button" at bounding box center [461, 123] width 4 height 3
type input "11"
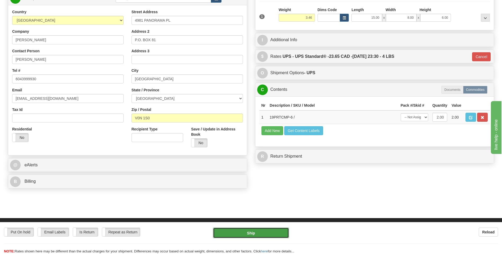
click at [252, 236] on button "Ship" at bounding box center [251, 233] width 76 height 11
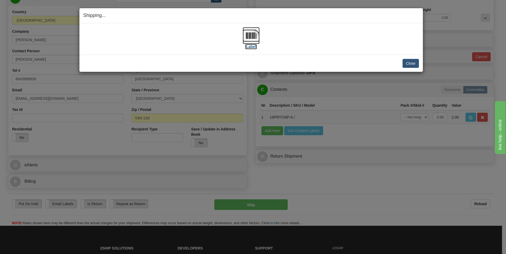
click at [253, 39] on img at bounding box center [251, 35] width 17 height 17
click at [405, 61] on button "Close" at bounding box center [410, 63] width 16 height 9
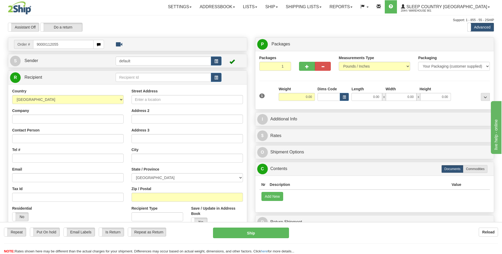
type input "9000I112055"
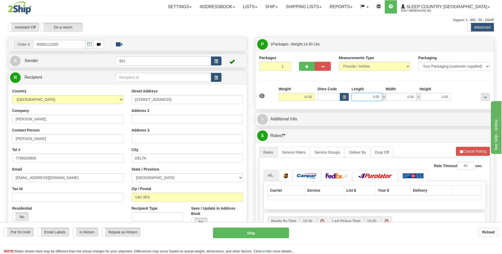
click at [381, 99] on input "0.00" at bounding box center [366, 97] width 31 height 8
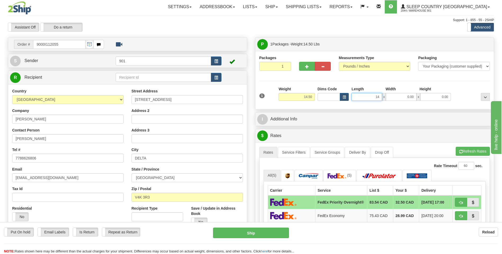
type input "14.00"
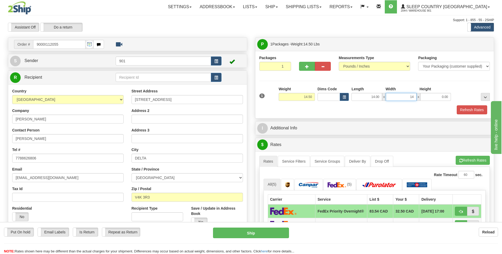
type input "14.00"
type input "42.00"
click at [475, 111] on button "Refresh Rates" at bounding box center [472, 110] width 30 height 9
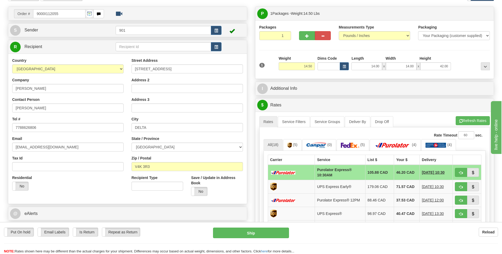
scroll to position [53, 0]
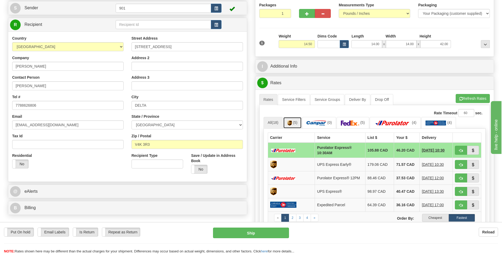
click at [297, 123] on span "(5)" at bounding box center [295, 123] width 4 height 4
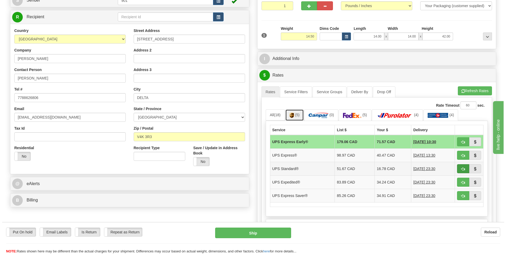
scroll to position [79, 0]
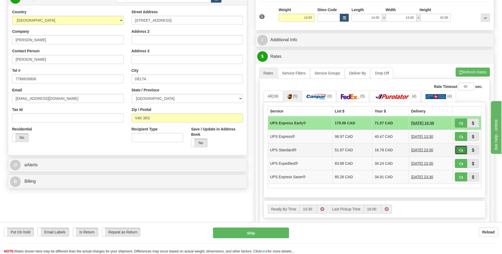
click at [458, 149] on button "button" at bounding box center [461, 150] width 12 height 9
type input "11"
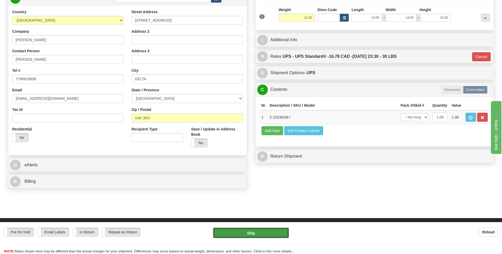
click at [283, 233] on button "Ship" at bounding box center [251, 233] width 76 height 11
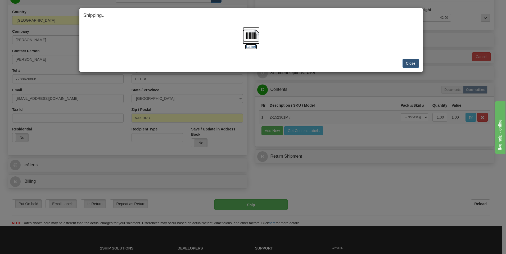
click at [252, 35] on img at bounding box center [251, 35] width 17 height 17
click at [413, 64] on button "Close" at bounding box center [410, 63] width 16 height 9
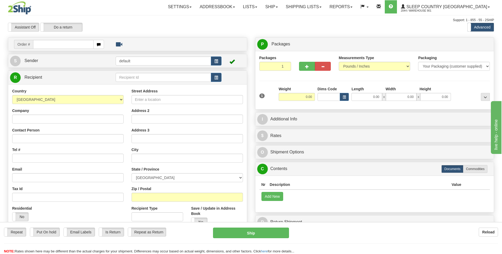
click at [54, 45] on input "text" at bounding box center [63, 44] width 60 height 9
type input "9007I109315"
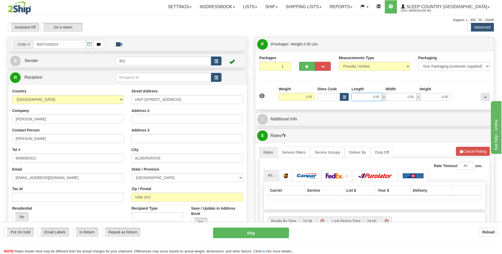
click at [380, 100] on input "0.00" at bounding box center [366, 97] width 31 height 8
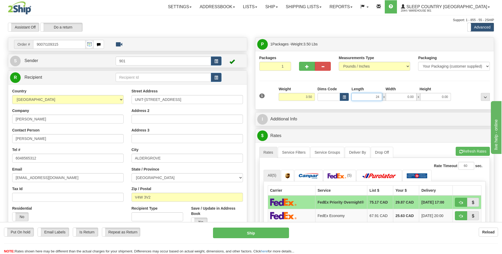
type input "24.00"
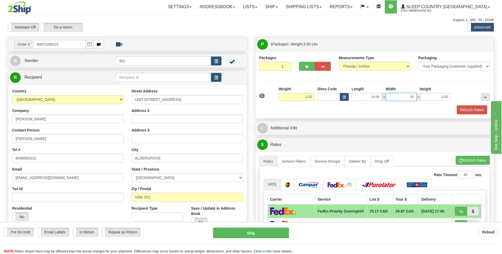
type input "16.00"
type input "4.00"
click at [475, 111] on button "Refresh Rates" at bounding box center [472, 110] width 30 height 9
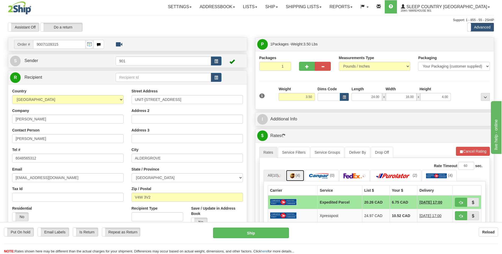
click at [294, 176] on img at bounding box center [292, 176] width 4 height 5
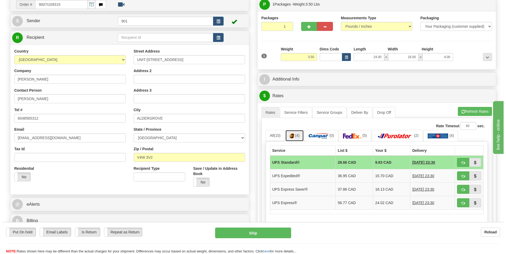
scroll to position [106, 0]
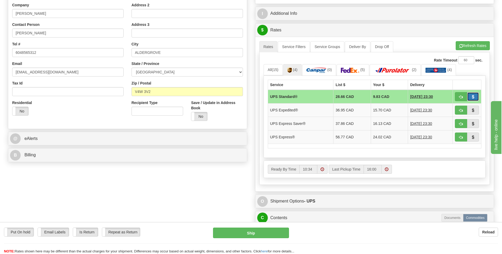
click at [468, 95] on button "button" at bounding box center [473, 96] width 12 height 9
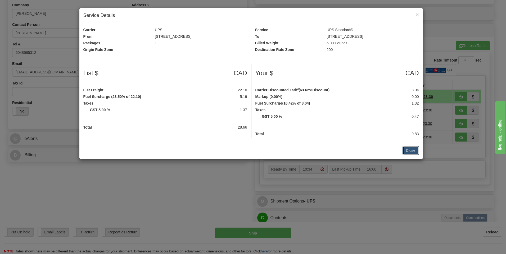
click at [412, 147] on button "Close" at bounding box center [410, 150] width 16 height 9
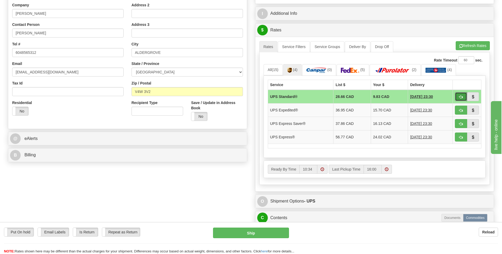
click at [460, 96] on span "button" at bounding box center [461, 97] width 4 height 3
type input "11"
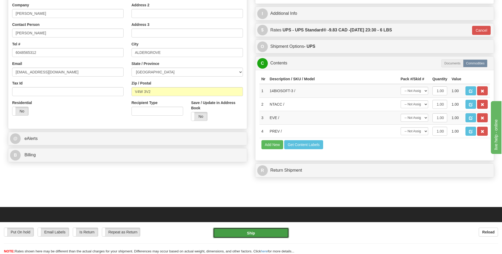
click at [269, 235] on button "Ship" at bounding box center [251, 233] width 76 height 11
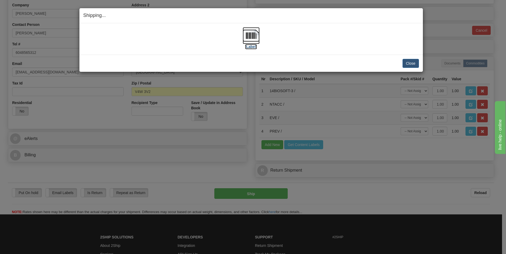
click at [255, 33] on img at bounding box center [251, 35] width 17 height 17
click at [416, 65] on button "Close" at bounding box center [410, 63] width 16 height 9
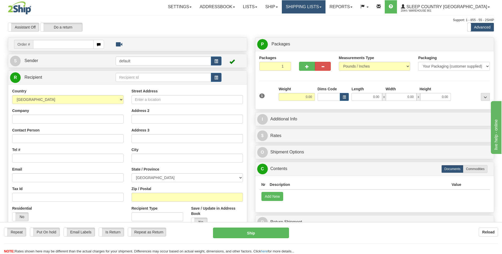
click at [325, 4] on link "Shipping lists" at bounding box center [304, 6] width 44 height 13
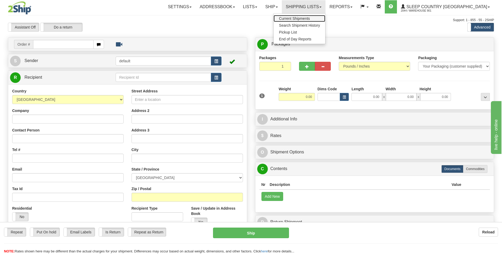
click at [310, 19] on span "Current Shipments" at bounding box center [294, 18] width 31 height 4
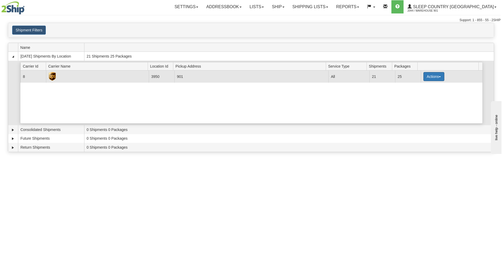
click at [428, 78] on button "Actions" at bounding box center [433, 76] width 21 height 9
click at [422, 94] on link "Close" at bounding box center [423, 93] width 42 height 7
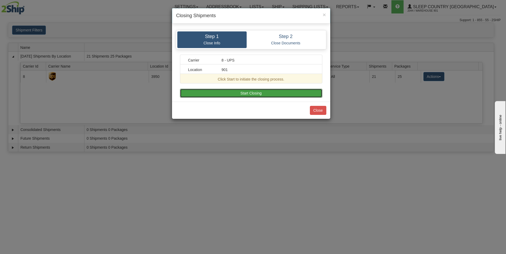
click at [265, 90] on button "Start Closing" at bounding box center [251, 93] width 142 height 9
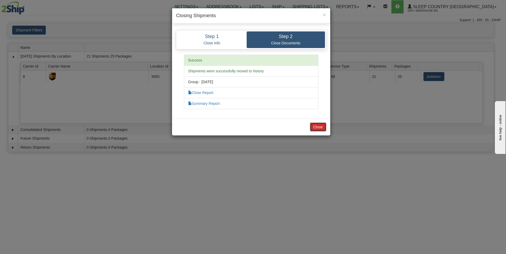
click at [324, 127] on button "Close" at bounding box center [318, 127] width 16 height 9
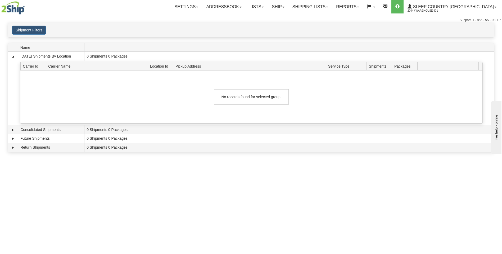
click at [477, 0] on nav "Toggle navigation Settings Shipping Preferences Fields Preferences New Groups" at bounding box center [294, 7] width 412 height 14
click at [479, 6] on span "Sleep Country [GEOGRAPHIC_DATA]" at bounding box center [453, 6] width 82 height 4
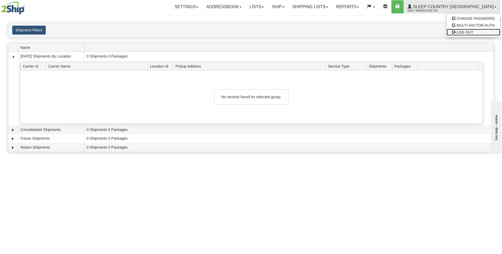
click at [465, 31] on span "LOG OUT" at bounding box center [465, 32] width 17 height 4
